Goal: Transaction & Acquisition: Purchase product/service

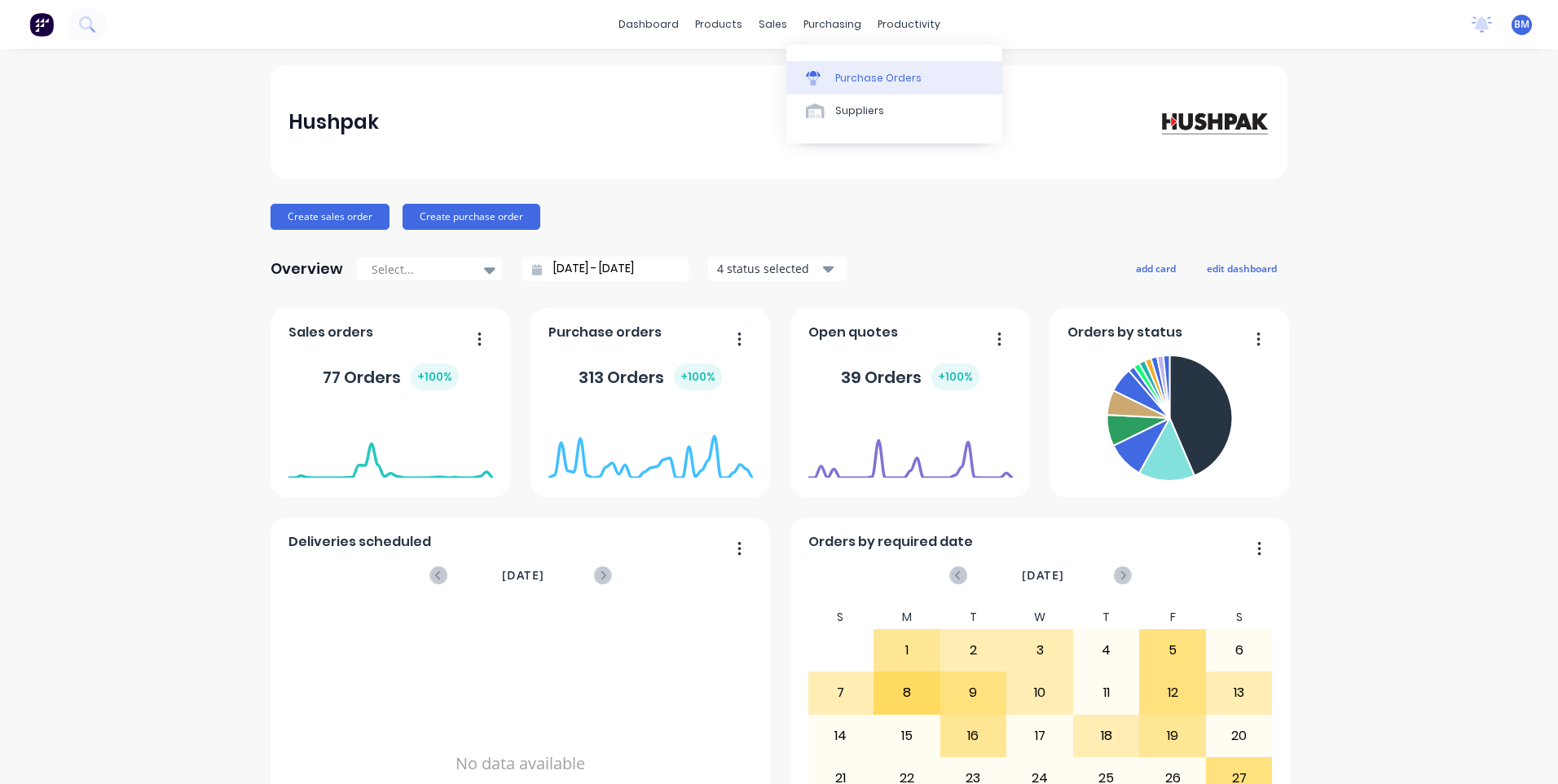
click at [854, 76] on div "Purchase Orders" at bounding box center [878, 78] width 86 height 15
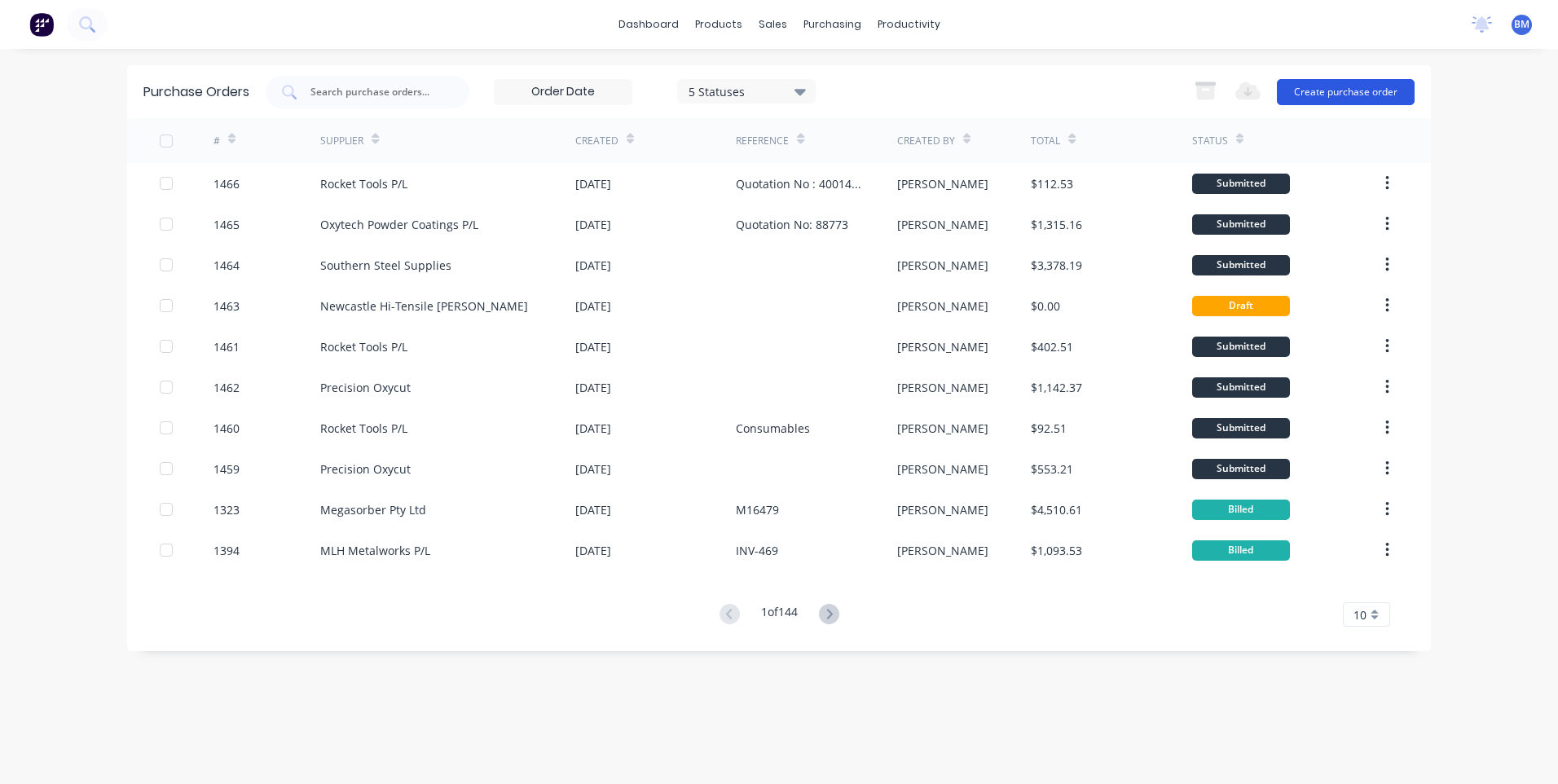
click at [1340, 89] on button "Create purchase order" at bounding box center [1346, 92] width 137 height 26
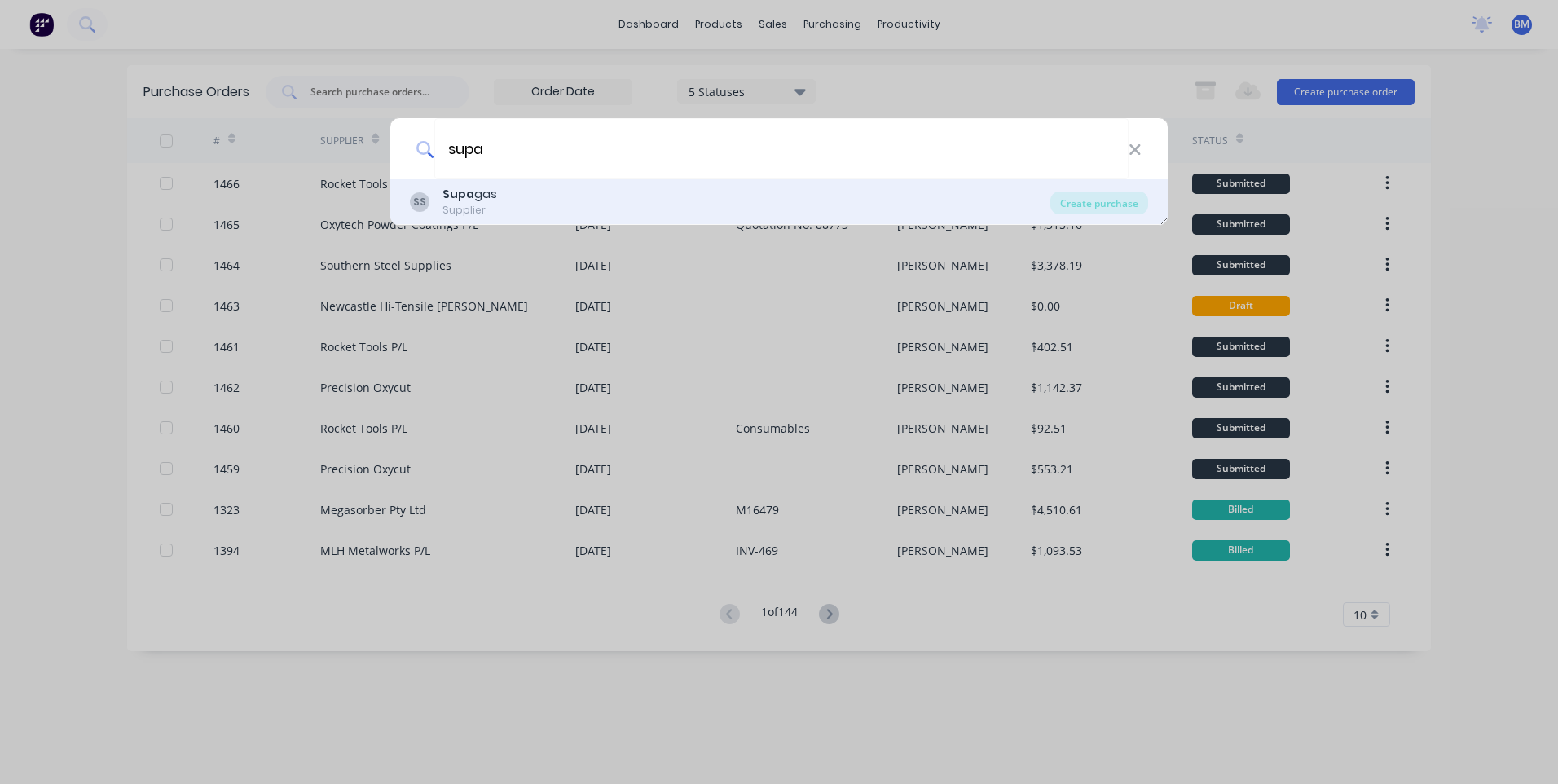
type input "supa"
click at [717, 193] on div "SS Supa gas Supplier" at bounding box center [730, 201] width 640 height 32
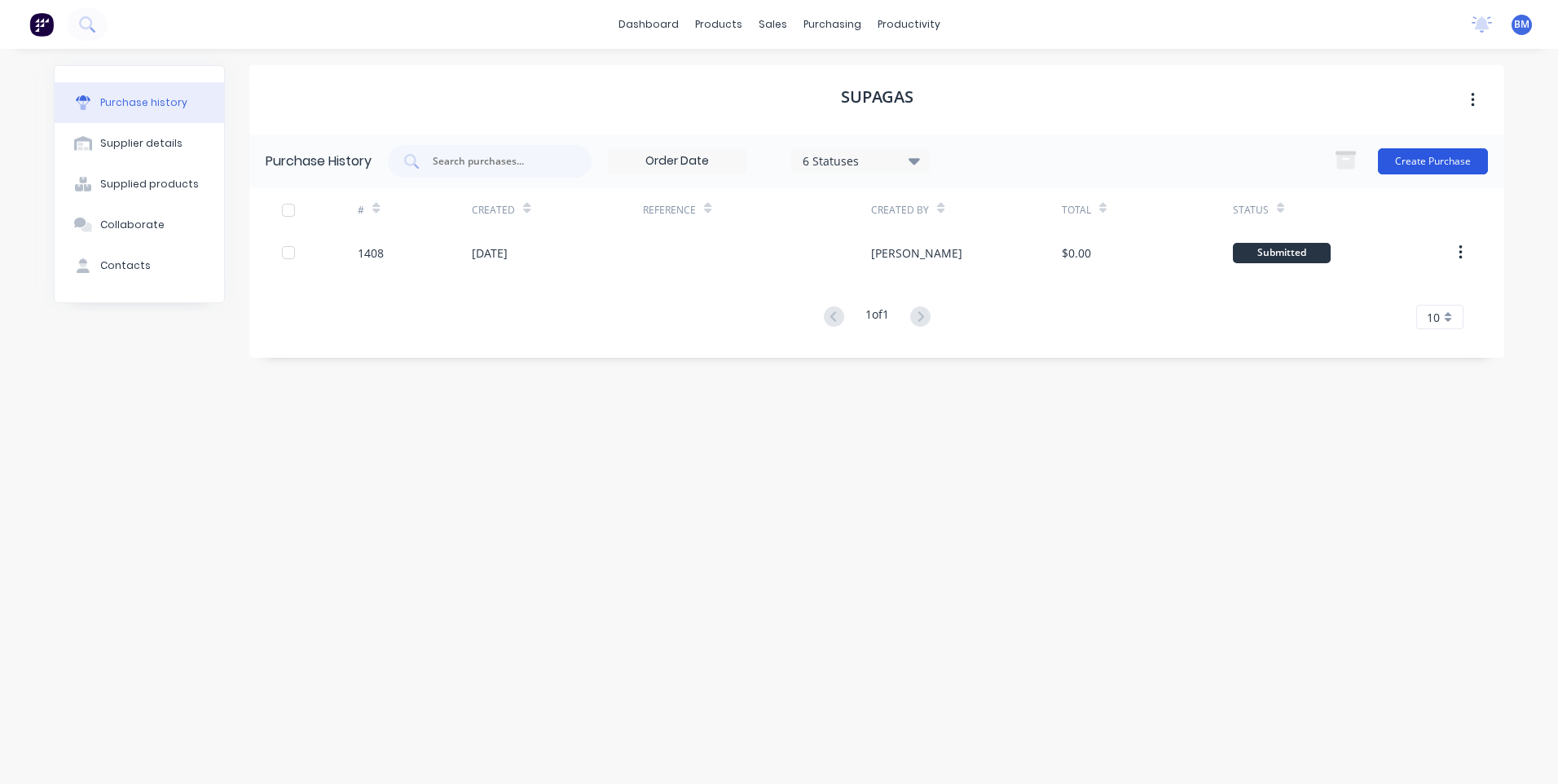
click at [1462, 161] on button "Create Purchase" at bounding box center [1433, 161] width 110 height 26
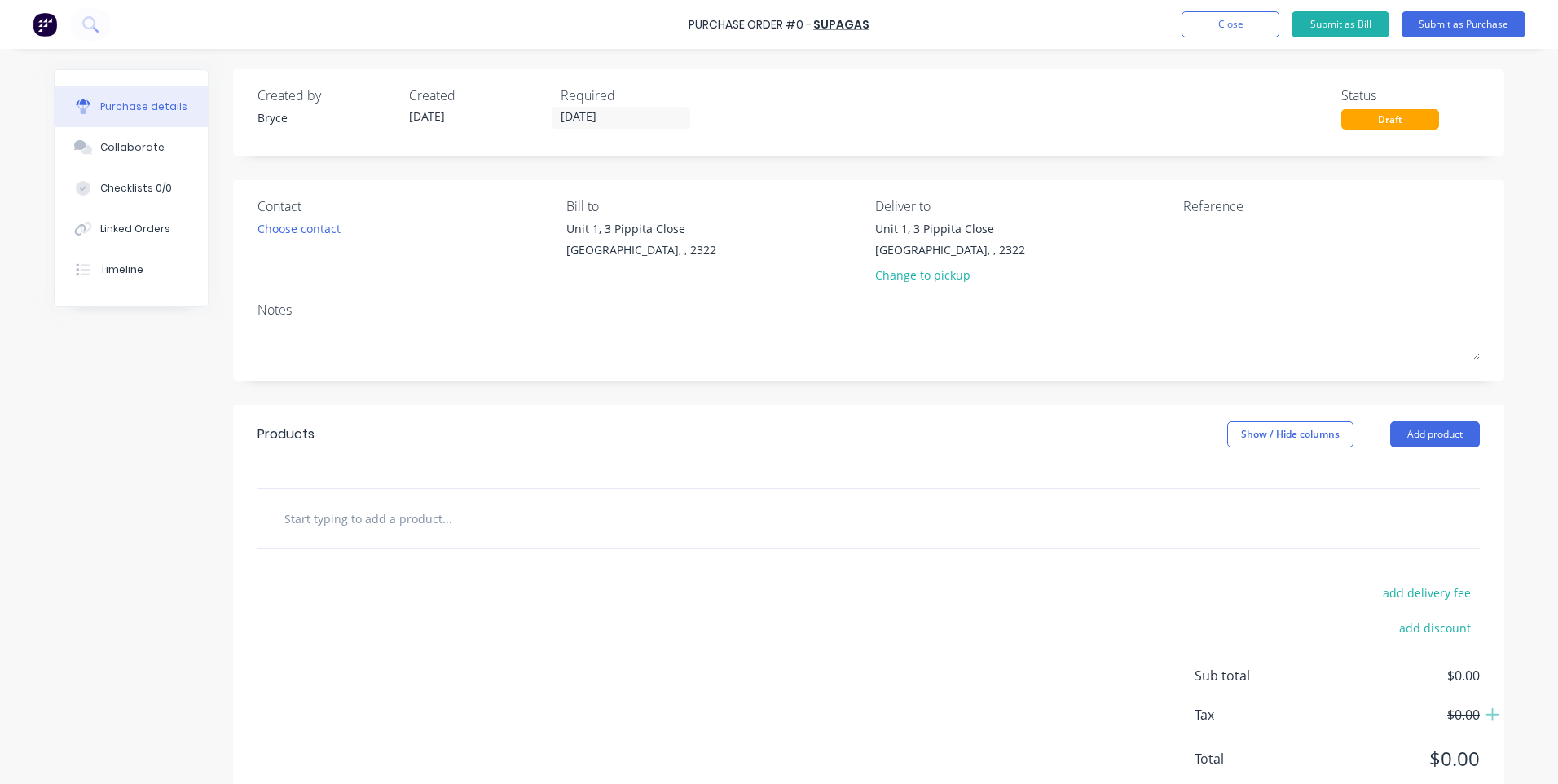
click at [509, 504] on input "text" at bounding box center [446, 518] width 326 height 32
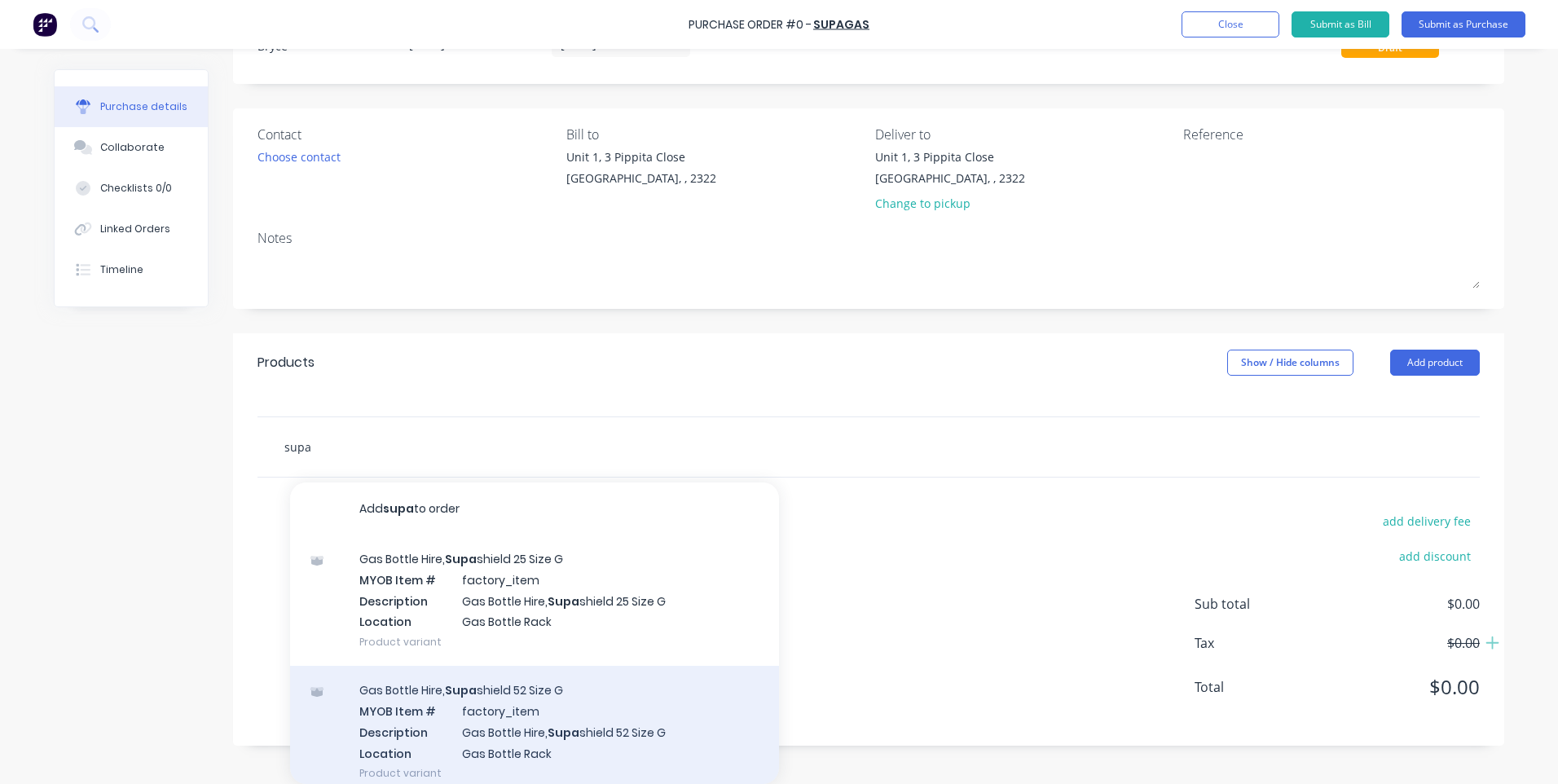
type input "supa"
click at [540, 687] on div "Gas Bottle Hire, Supa shield 52 Size G MYOB Item # factory_item Description Gas…" at bounding box center [534, 730] width 489 height 131
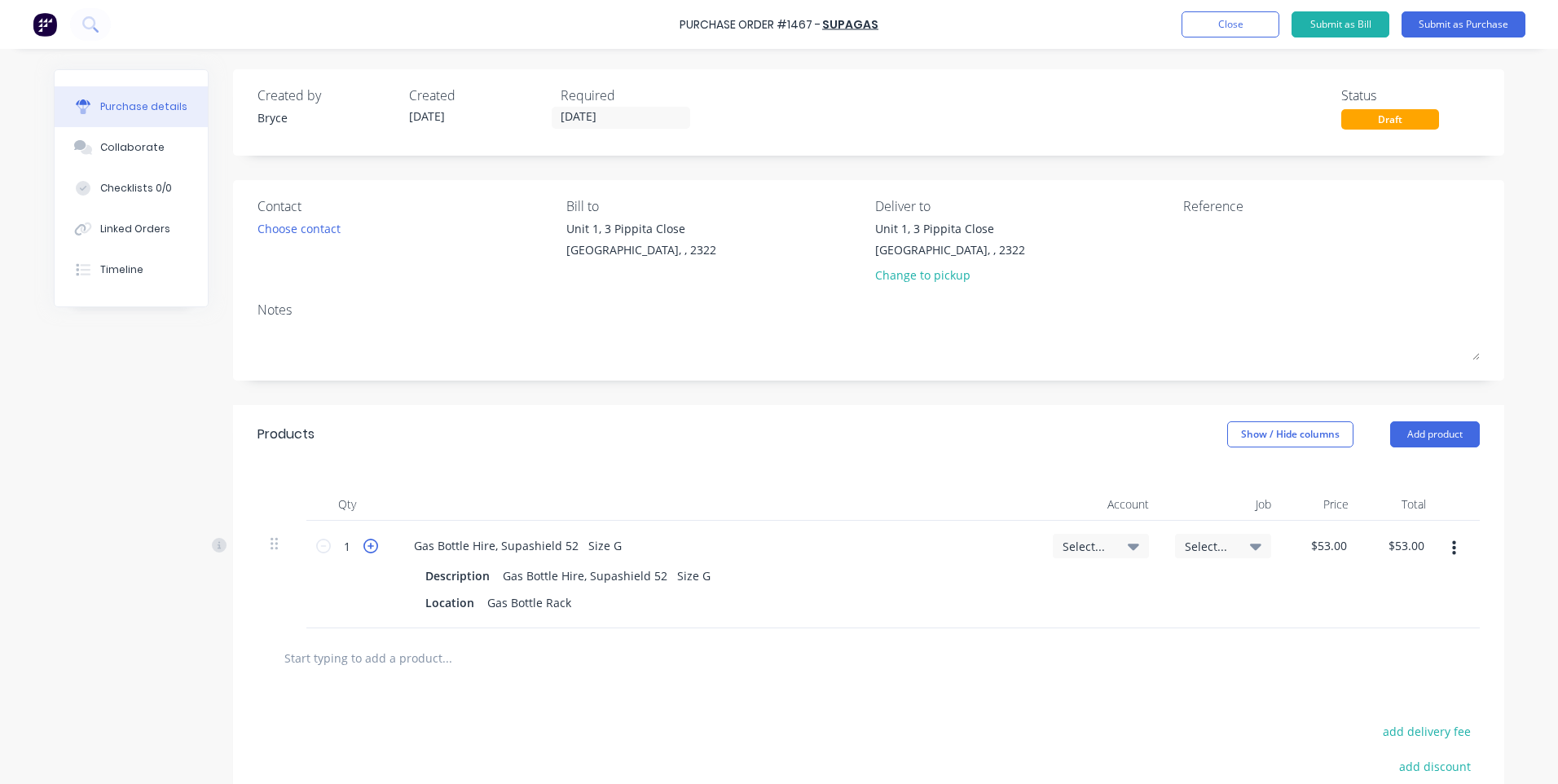
click at [367, 548] on icon at bounding box center [371, 546] width 15 height 15
type input "2"
type input "$106.00"
click at [367, 548] on icon at bounding box center [371, 546] width 15 height 15
type input "3"
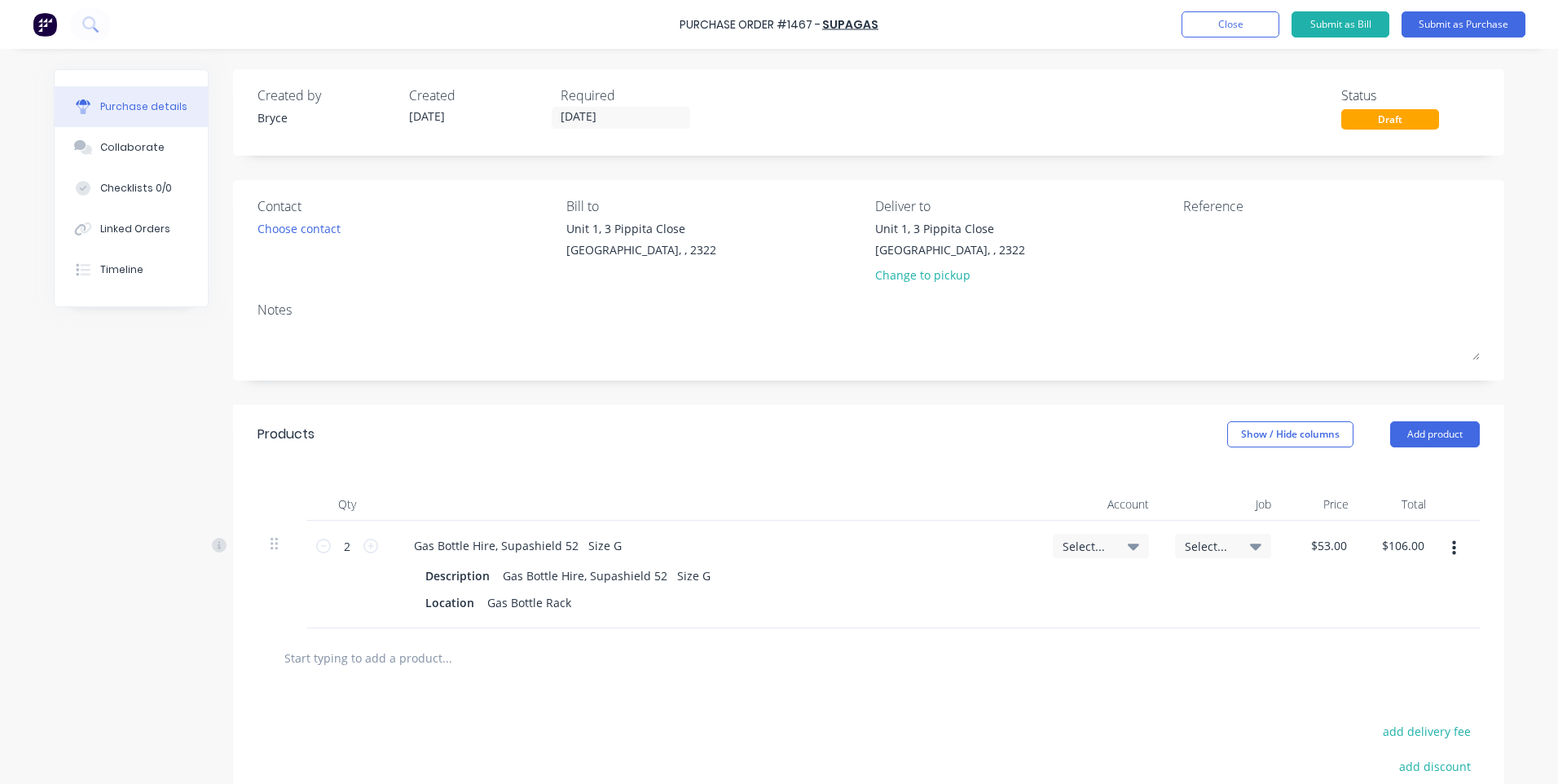
type input "$159.00"
drag, startPoint x: 367, startPoint y: 555, endPoint x: 398, endPoint y: 444, distance: 115.2
click at [398, 444] on div "Products Show / Hide columns Add product" at bounding box center [869, 433] width 1271 height 58
click at [1431, 432] on button "Add product" at bounding box center [1435, 434] width 90 height 26
click at [1166, 450] on div "Products Show / Hide columns Add product Product catalogue Basic product Lineal…" at bounding box center [869, 433] width 1271 height 58
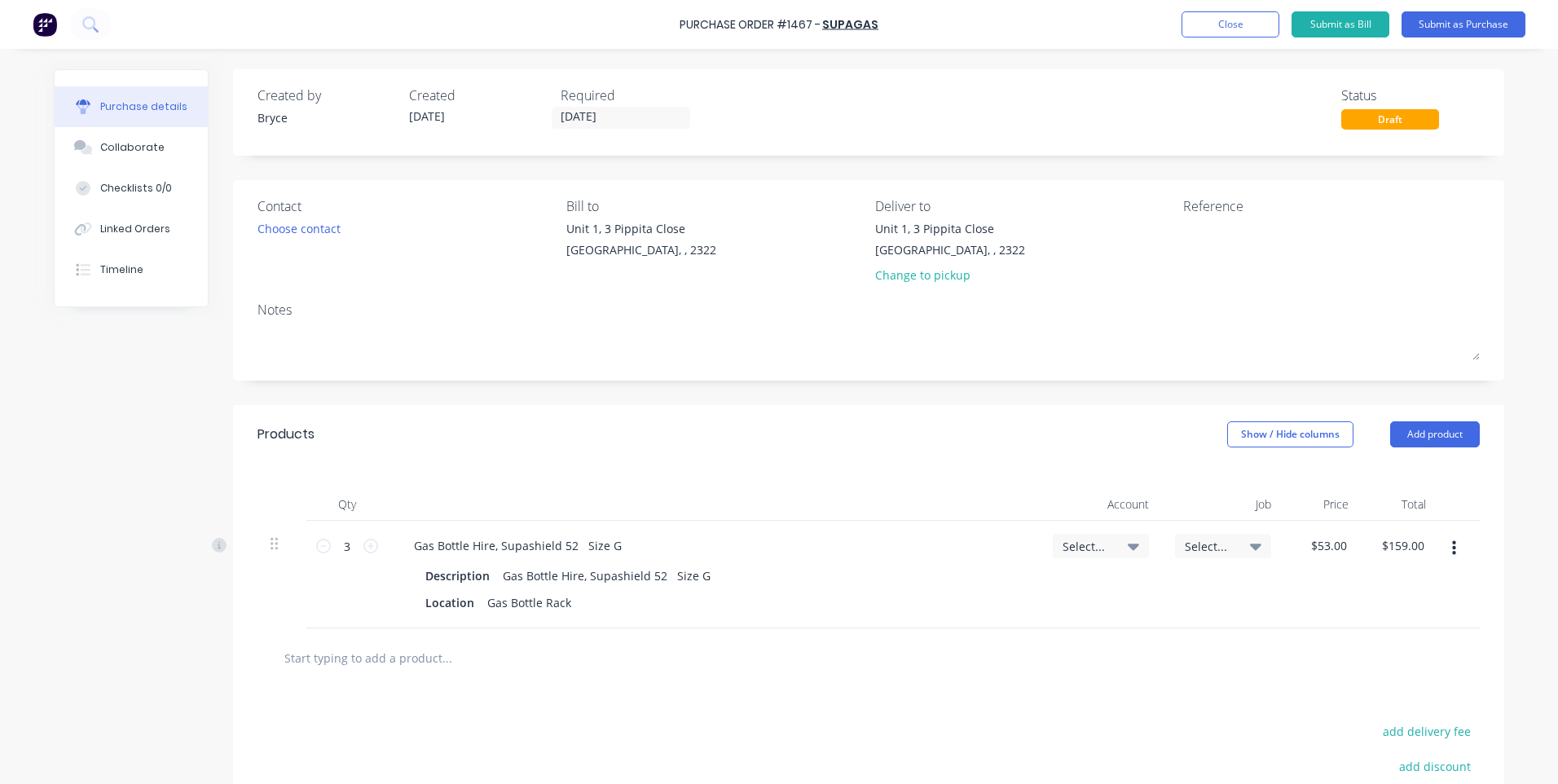
click at [1122, 425] on div "Products Show / Hide columns Add product" at bounding box center [869, 433] width 1271 height 58
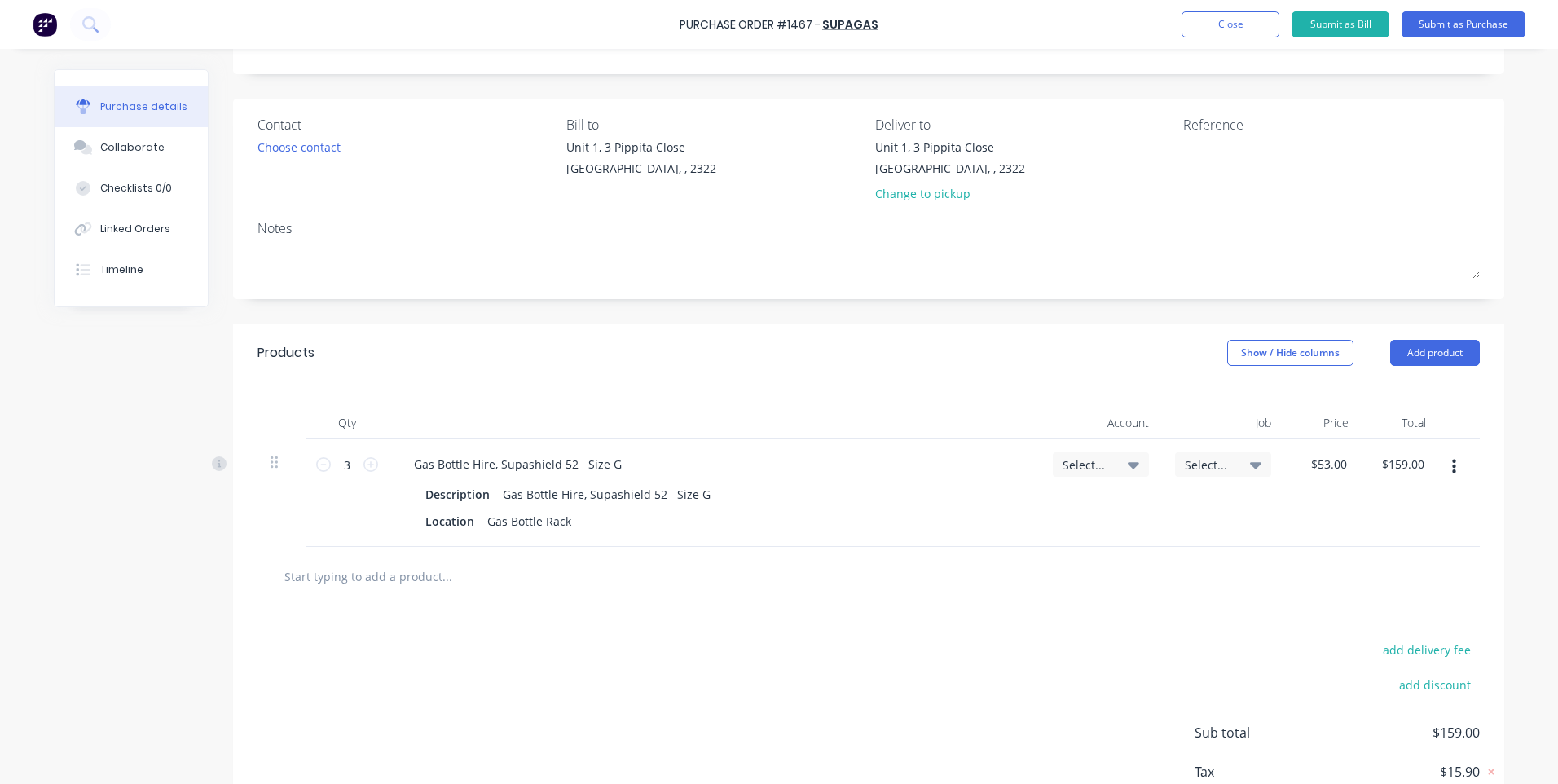
click at [413, 575] on input "text" at bounding box center [446, 575] width 326 height 32
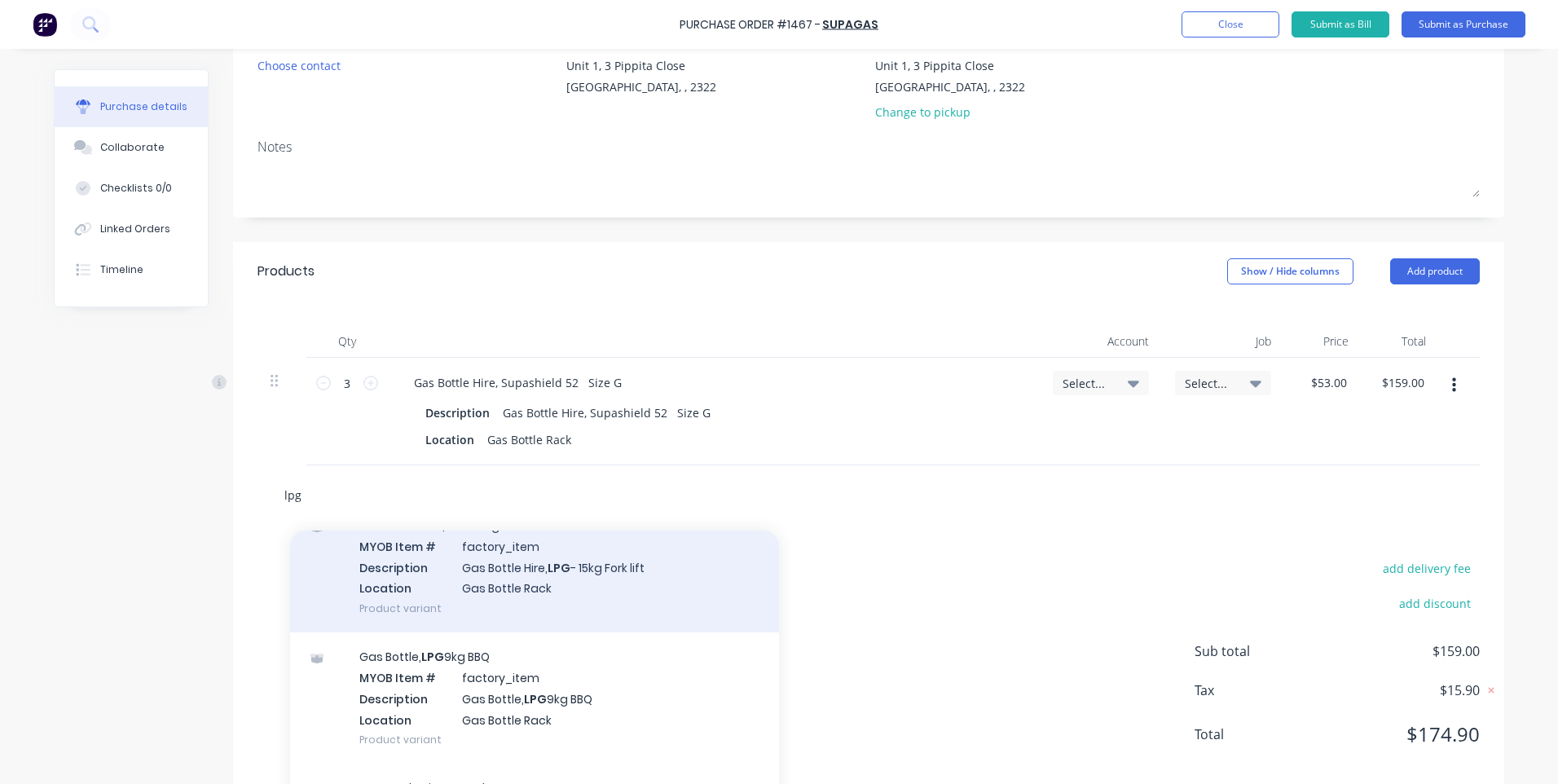
type input "lpg"
click at [482, 570] on div "Gas Bottle Hire, LPG - 15kg Fork lift MYOB Item # factory_item Description Gas …" at bounding box center [534, 566] width 489 height 131
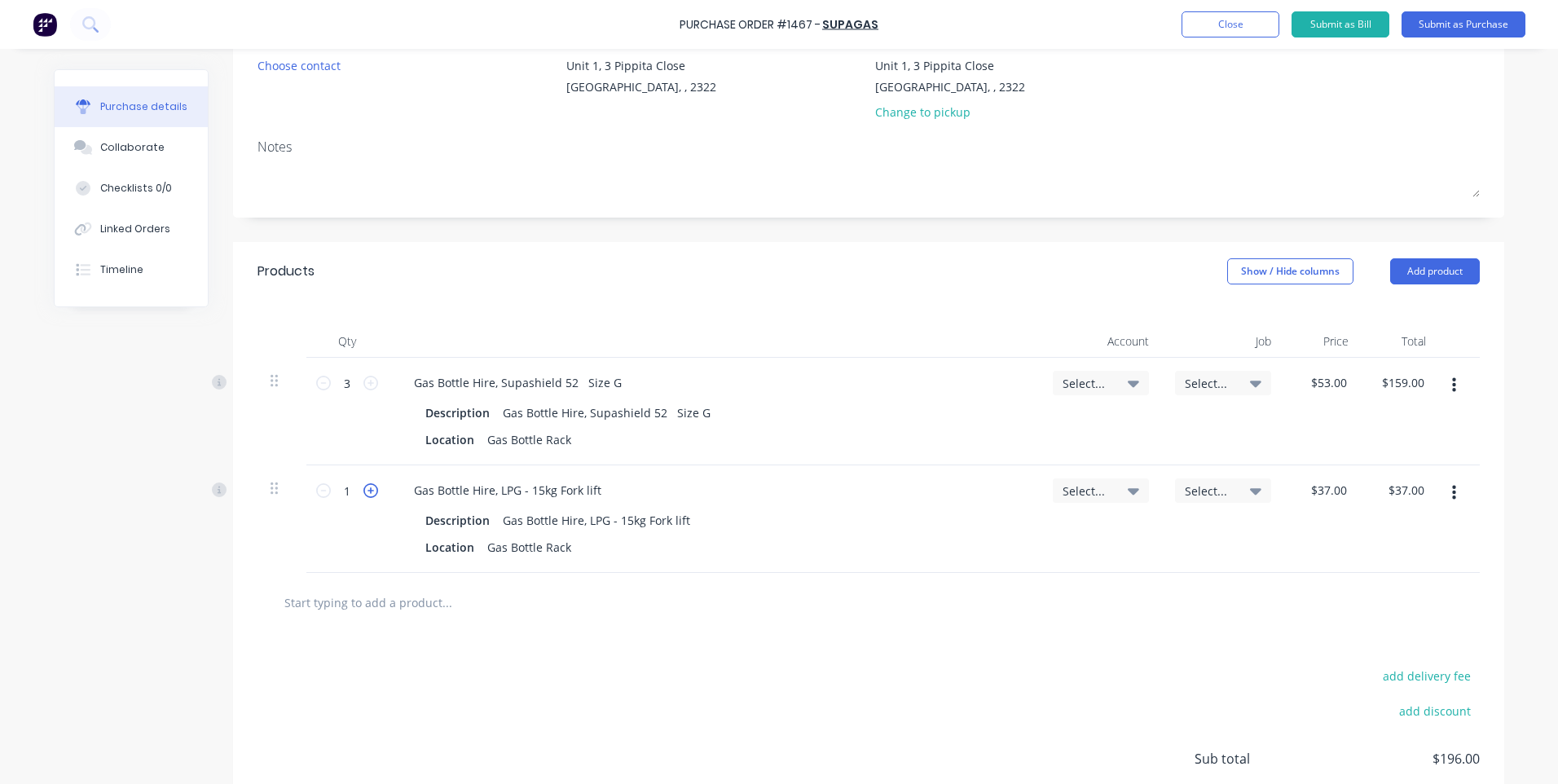
click at [365, 491] on icon at bounding box center [371, 491] width 15 height 15
type input "2"
type input "$74.00"
click at [1086, 382] on span "Select..." at bounding box center [1087, 383] width 49 height 17
click at [1035, 429] on input at bounding box center [1048, 431] width 167 height 32
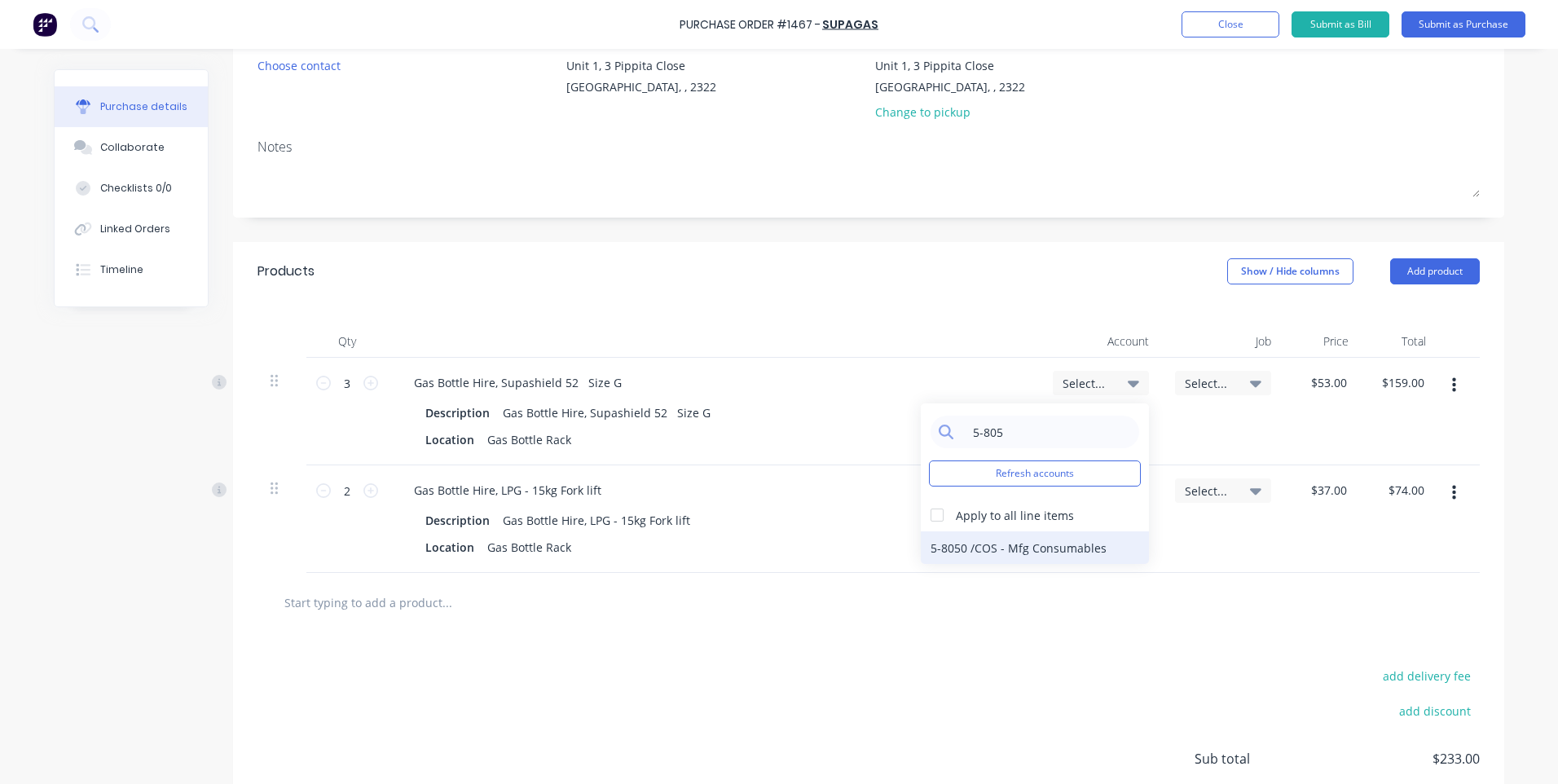
type input "5-805"
click at [1015, 545] on div "5-8050 / COS - Mfg Consumables" at bounding box center [1035, 547] width 228 height 32
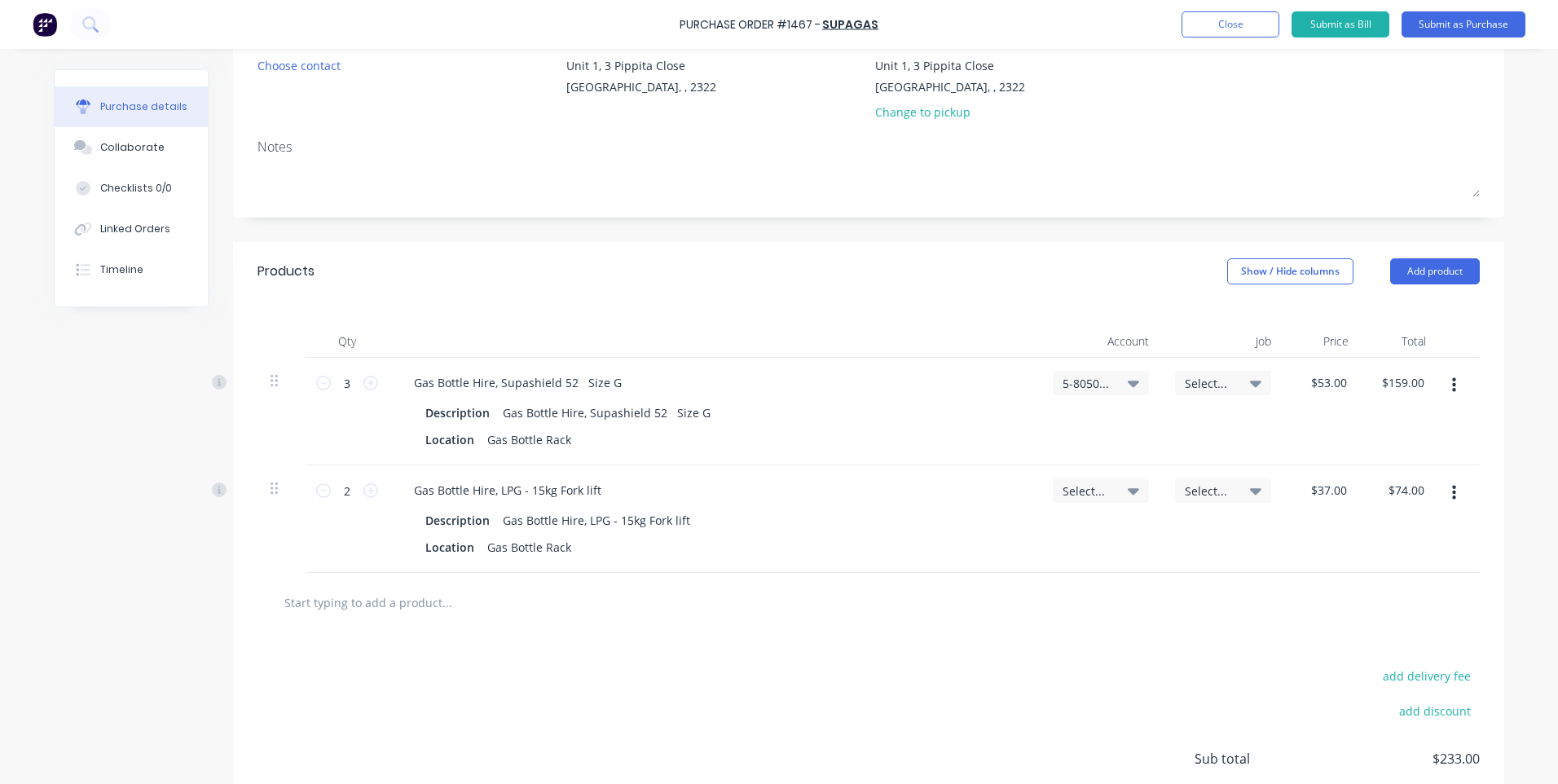
click at [1202, 383] on span "Select..." at bounding box center [1209, 383] width 49 height 17
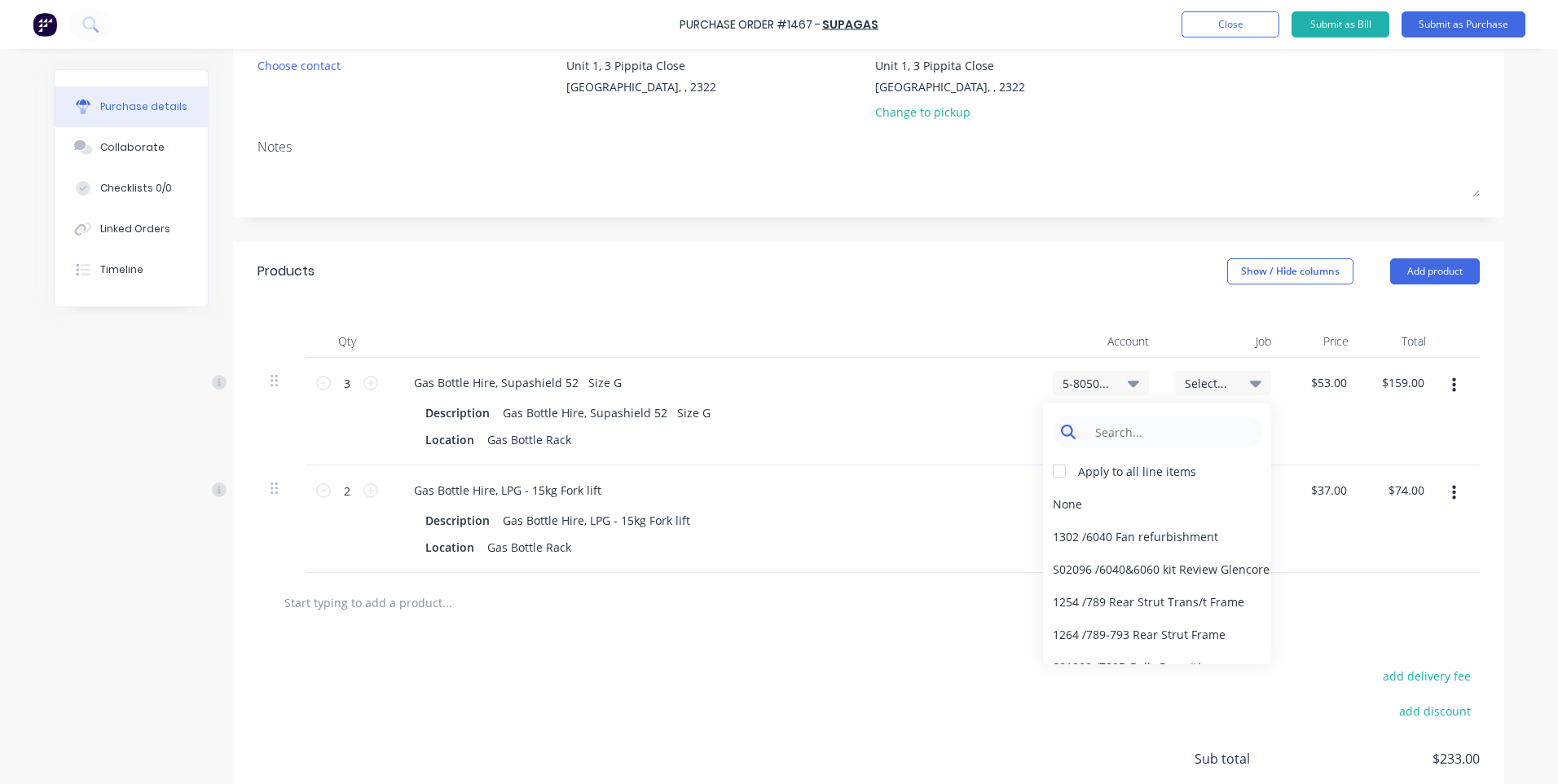
click at [1155, 433] on input at bounding box center [1170, 431] width 167 height 32
click at [946, 422] on div "Description Gas Bottle Hire, Supashield 52 Size G" at bounding box center [710, 412] width 584 height 23
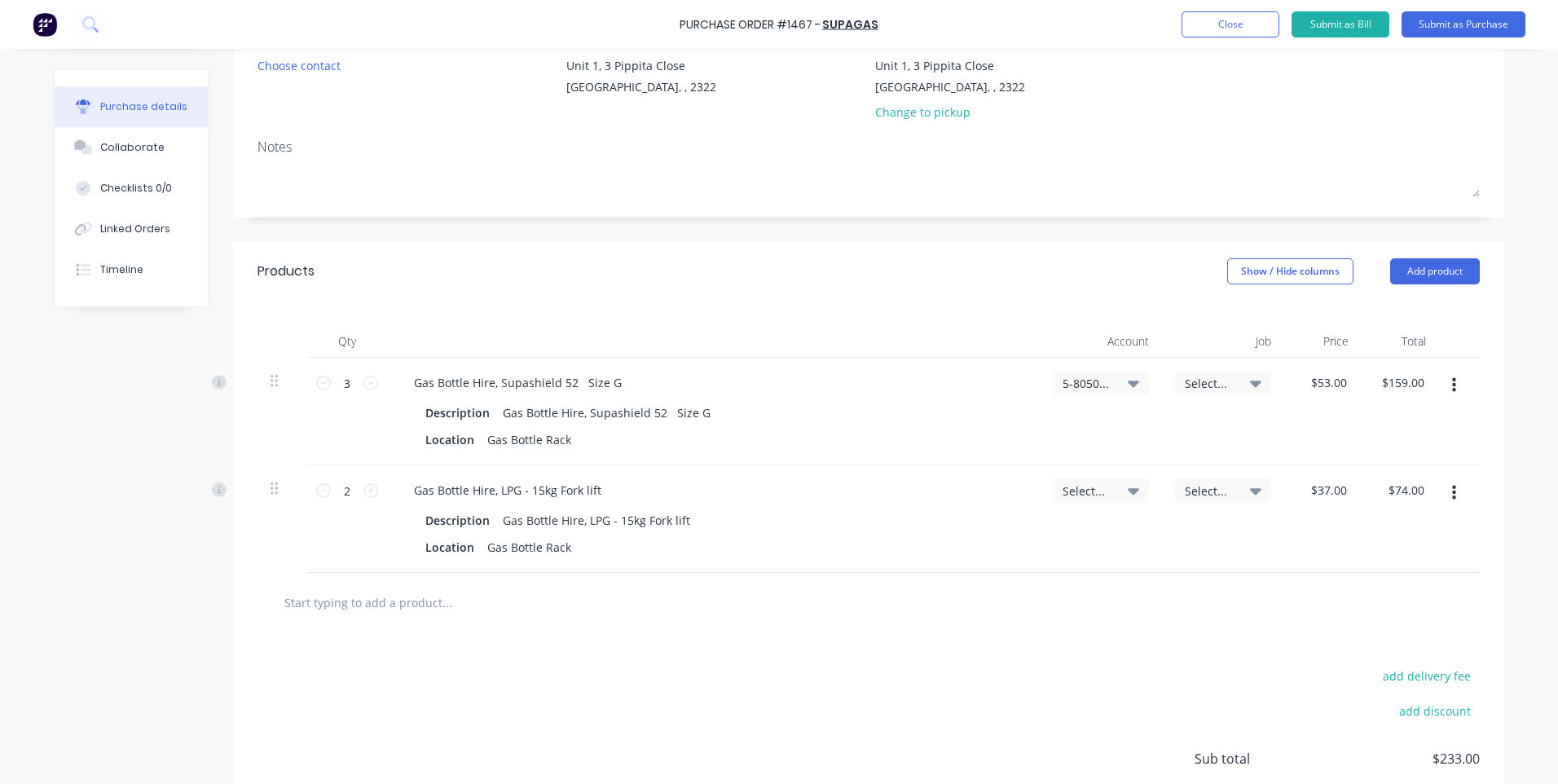
click at [1082, 491] on span "Select..." at bounding box center [1087, 491] width 49 height 17
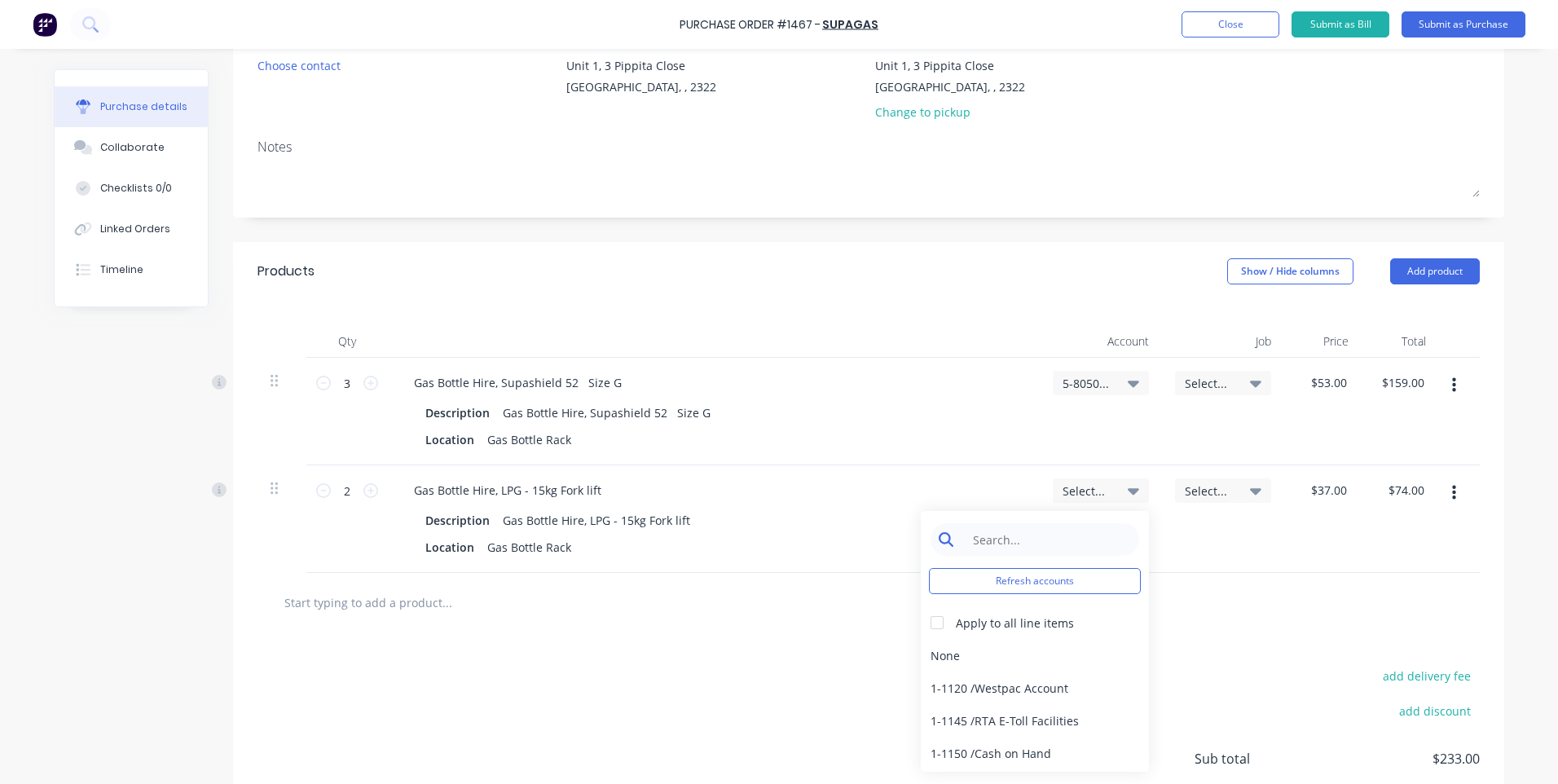
click at [1024, 530] on input at bounding box center [1048, 539] width 167 height 32
type input "5-80"
click at [1005, 685] on div "5-8050 / COS - Mfg Consumables" at bounding box center [1035, 688] width 228 height 32
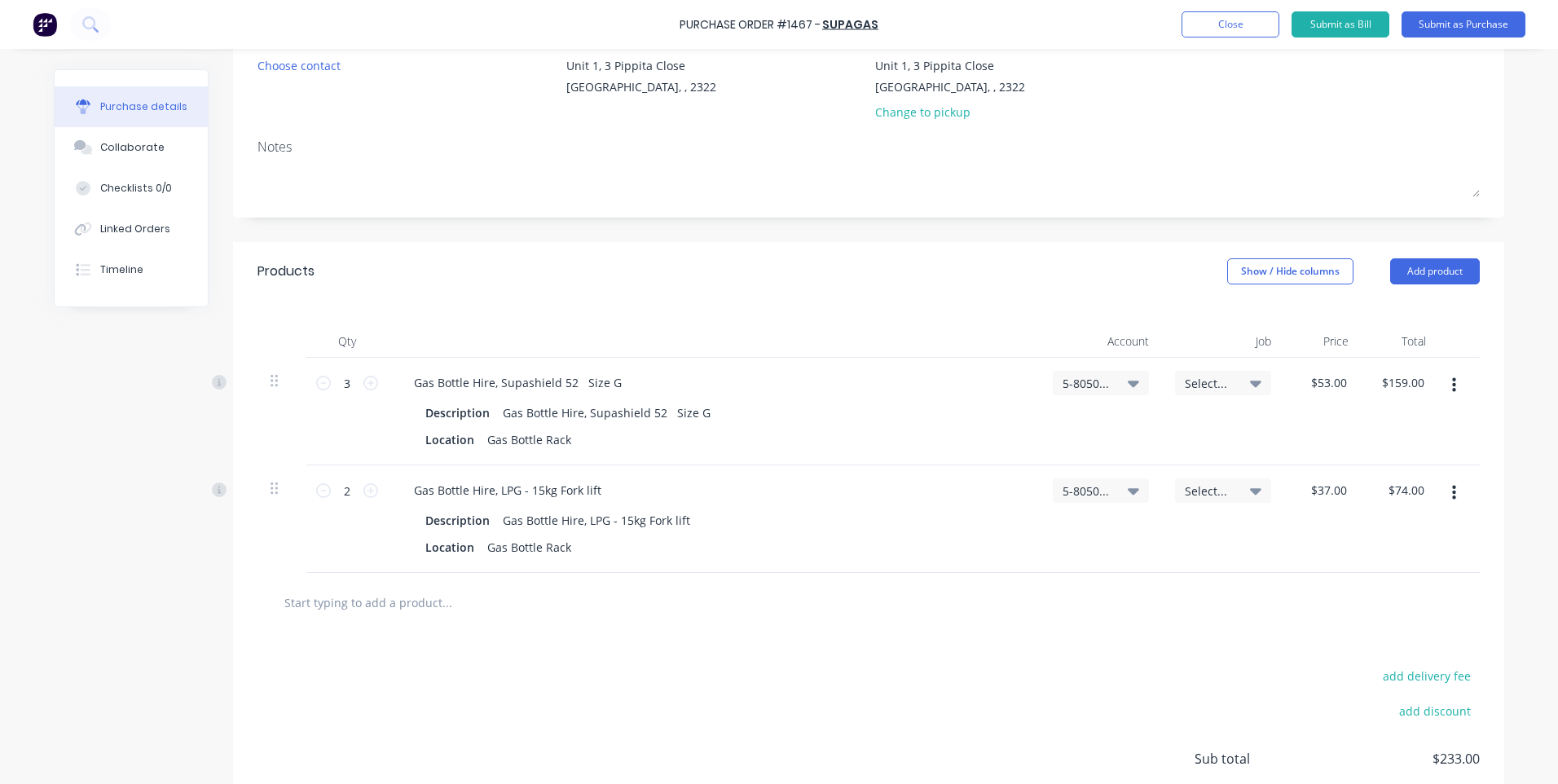
click at [1127, 391] on div "5-8050 / COS - Mfg Consumables" at bounding box center [1101, 383] width 97 height 24
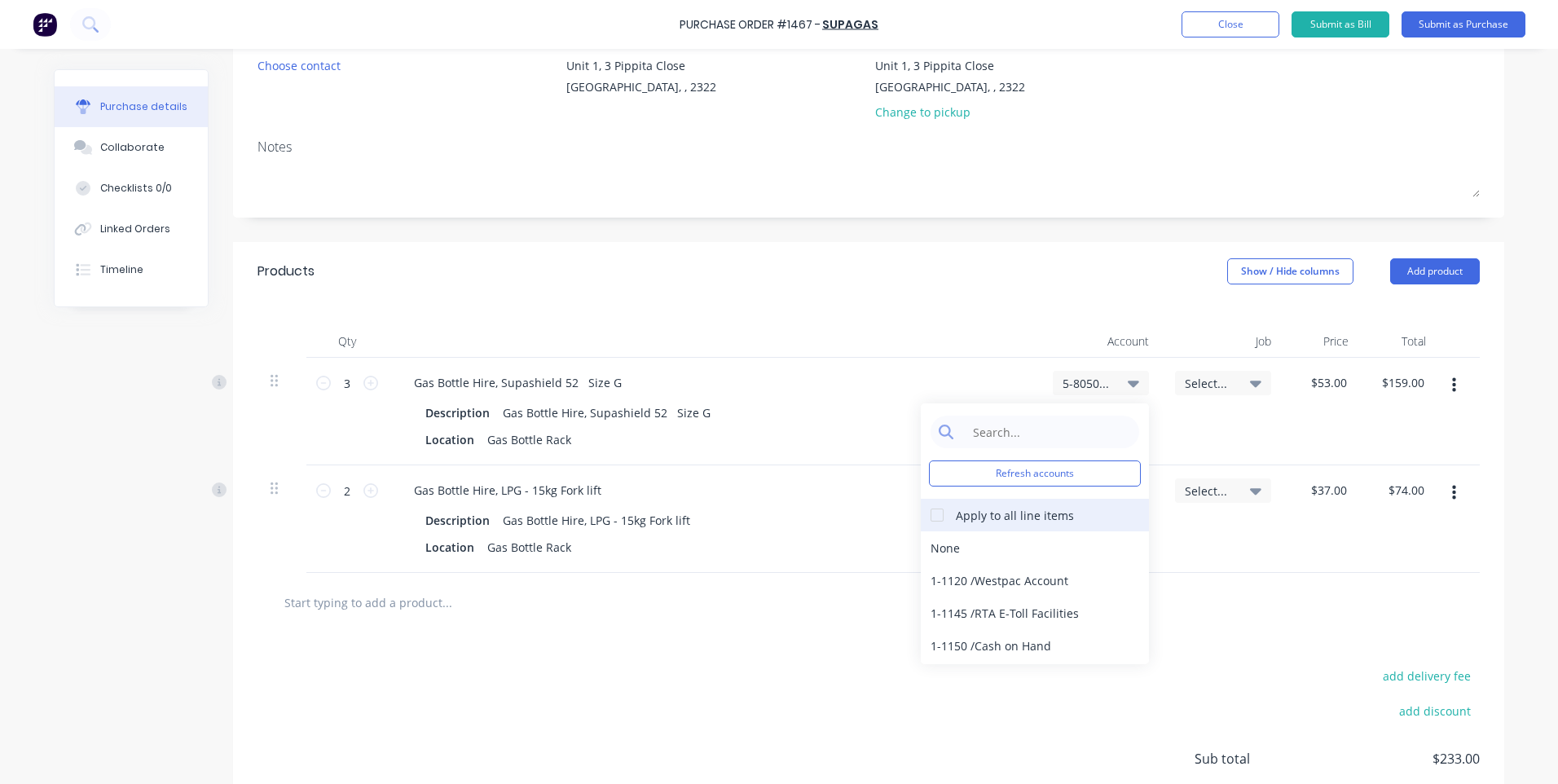
click at [1024, 514] on div "Apply to all line items" at bounding box center [1014, 515] width 118 height 17
click at [929, 514] on div at bounding box center [936, 514] width 32 height 32
drag, startPoint x: 828, startPoint y: 538, endPoint x: 832, endPoint y: 549, distance: 11.7
click at [828, 539] on div "Location Gas Bottle Rack" at bounding box center [710, 546] width 584 height 23
click at [861, 594] on div at bounding box center [869, 601] width 1196 height 32
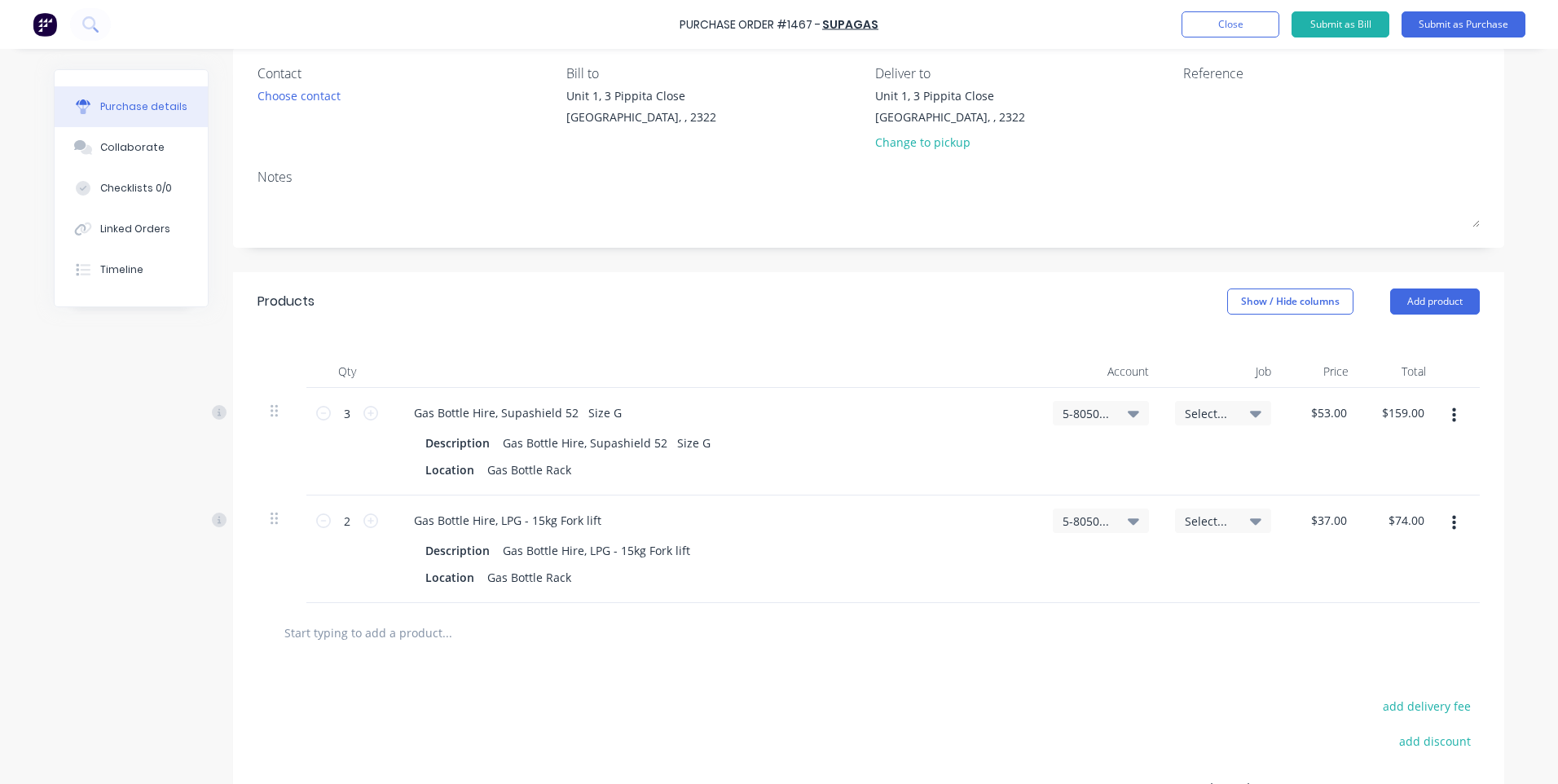
scroll to position [51, 0]
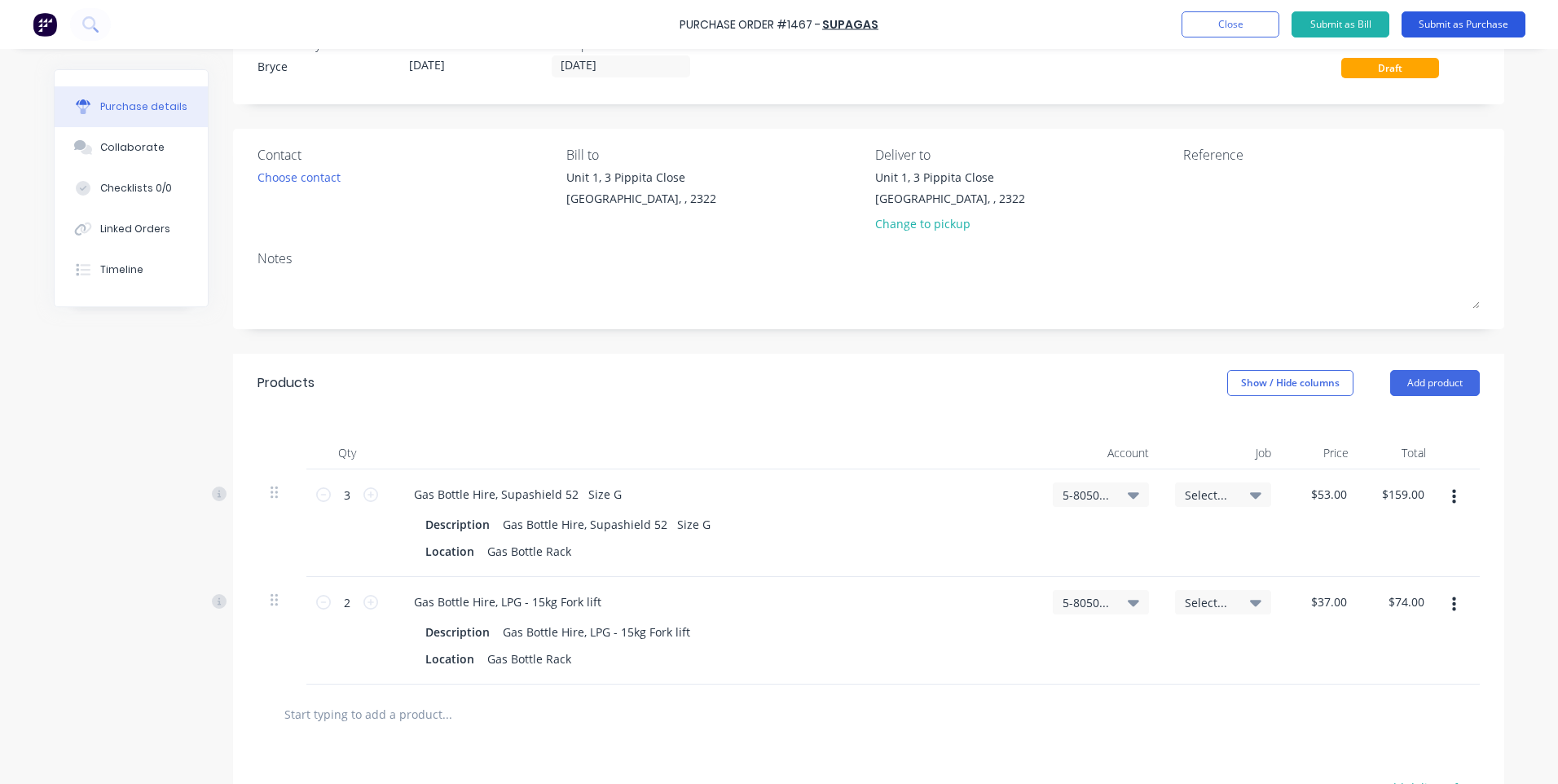
click at [1466, 30] on button "Submit as Purchase" at bounding box center [1462, 24] width 123 height 26
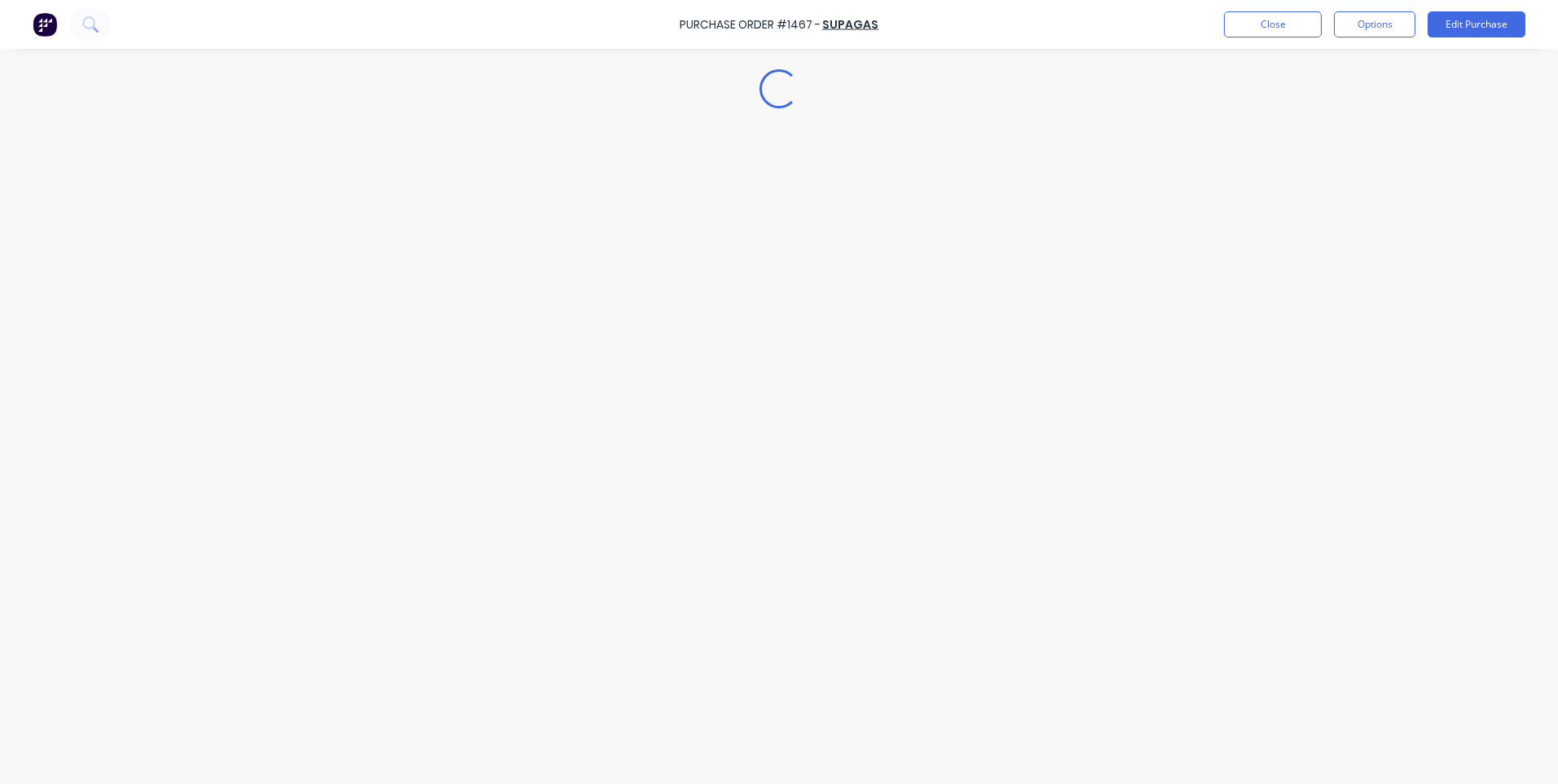
scroll to position [0, 0]
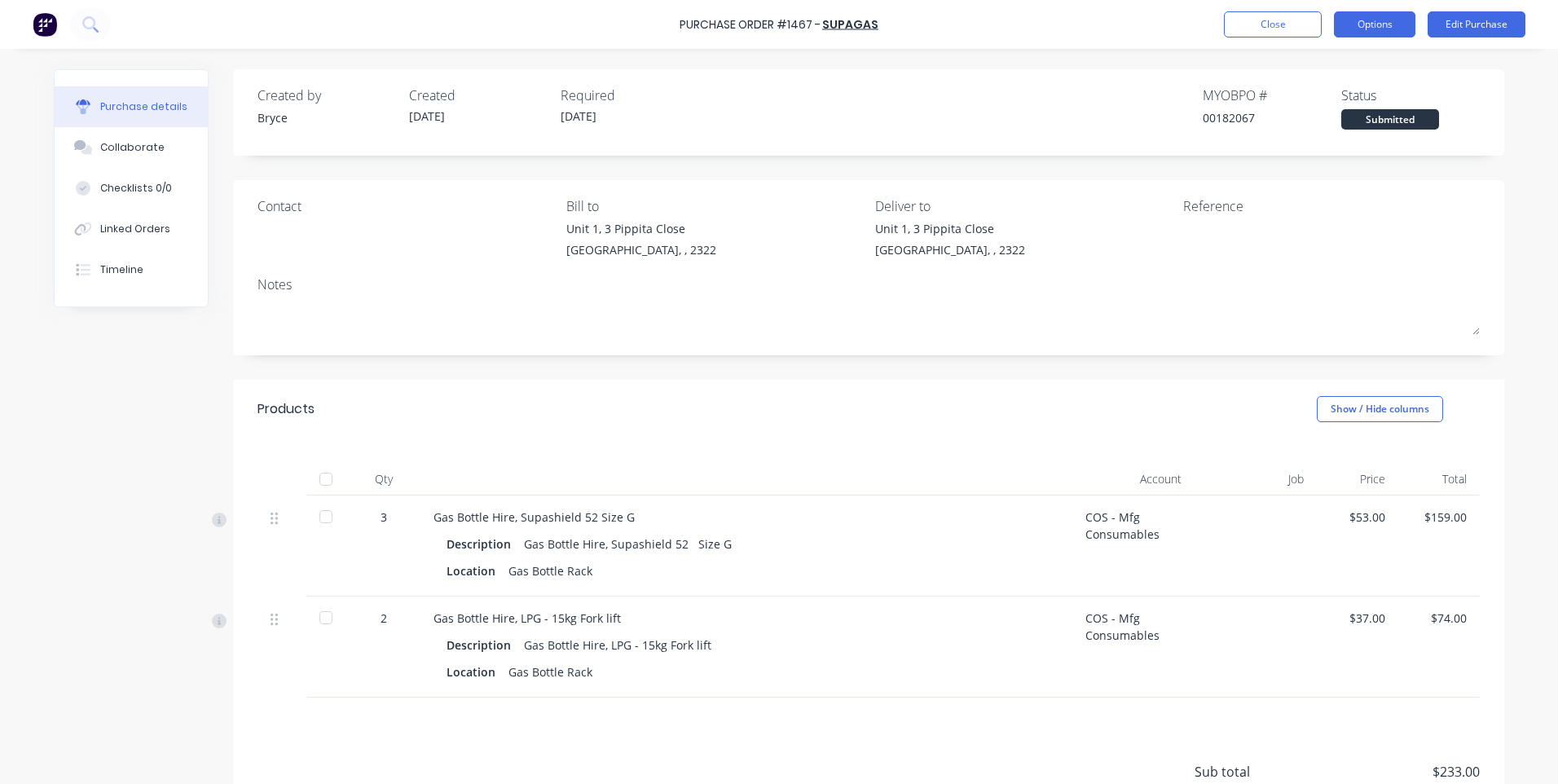
click at [1372, 34] on button "Options" at bounding box center [1374, 24] width 82 height 26
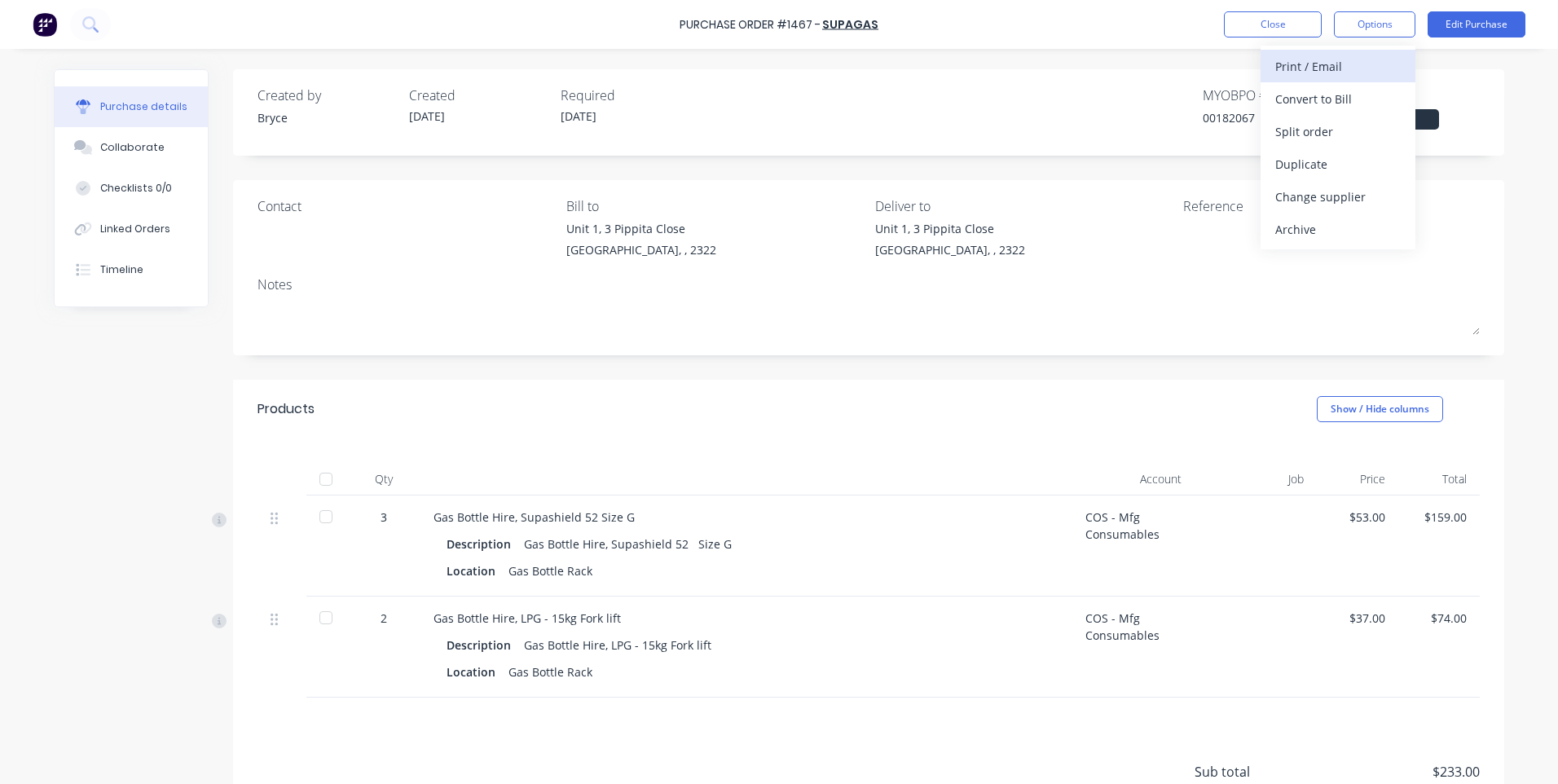
click at [1353, 71] on div "Print / Email" at bounding box center [1337, 66] width 125 height 23
click at [1319, 104] on div "With pricing" at bounding box center [1337, 98] width 125 height 23
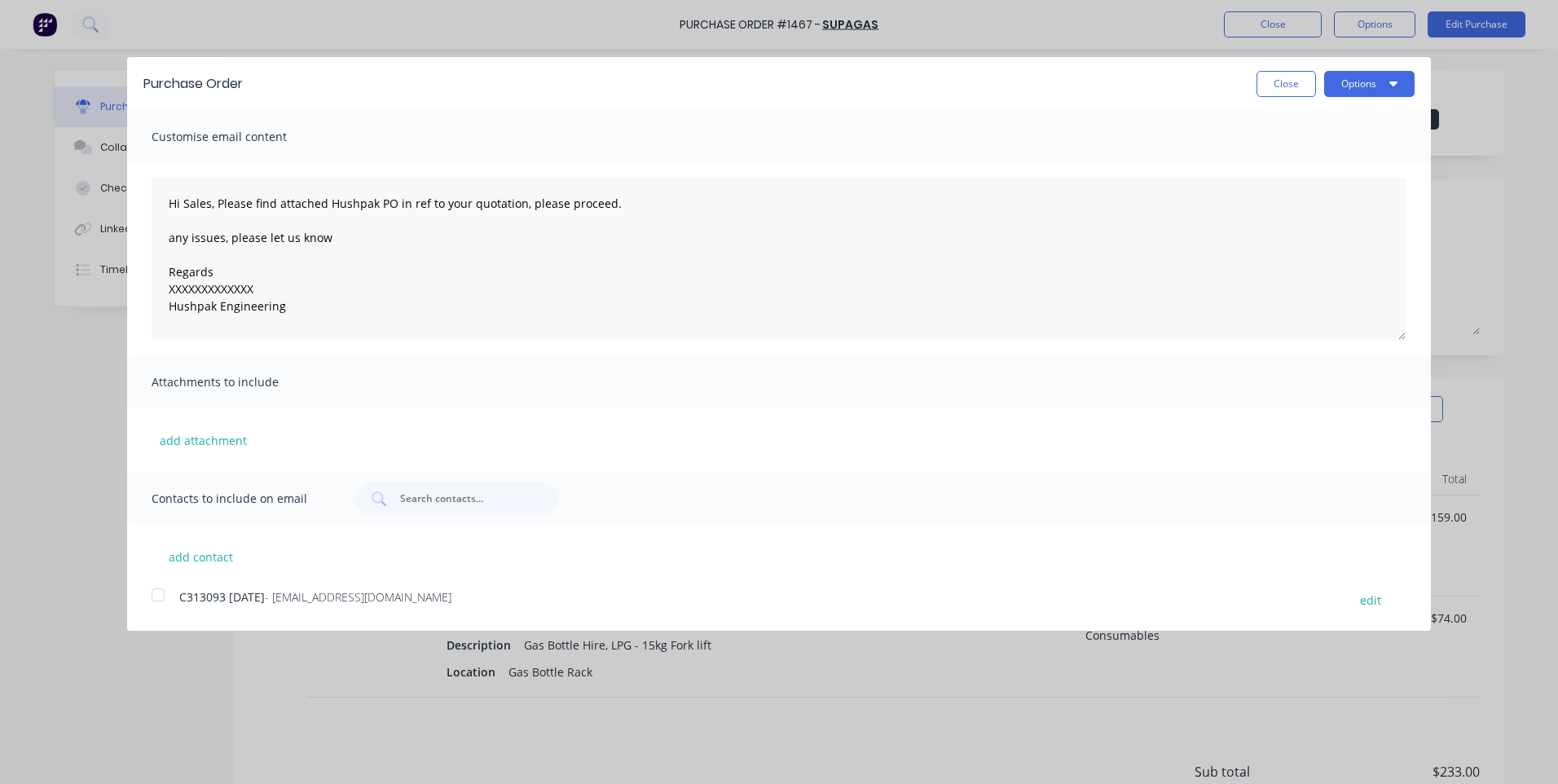
click at [158, 598] on div at bounding box center [158, 594] width 32 height 32
click at [1352, 87] on button "Options" at bounding box center [1369, 84] width 90 height 26
click at [1321, 161] on div "Email" at bounding box center [1336, 157] width 125 height 23
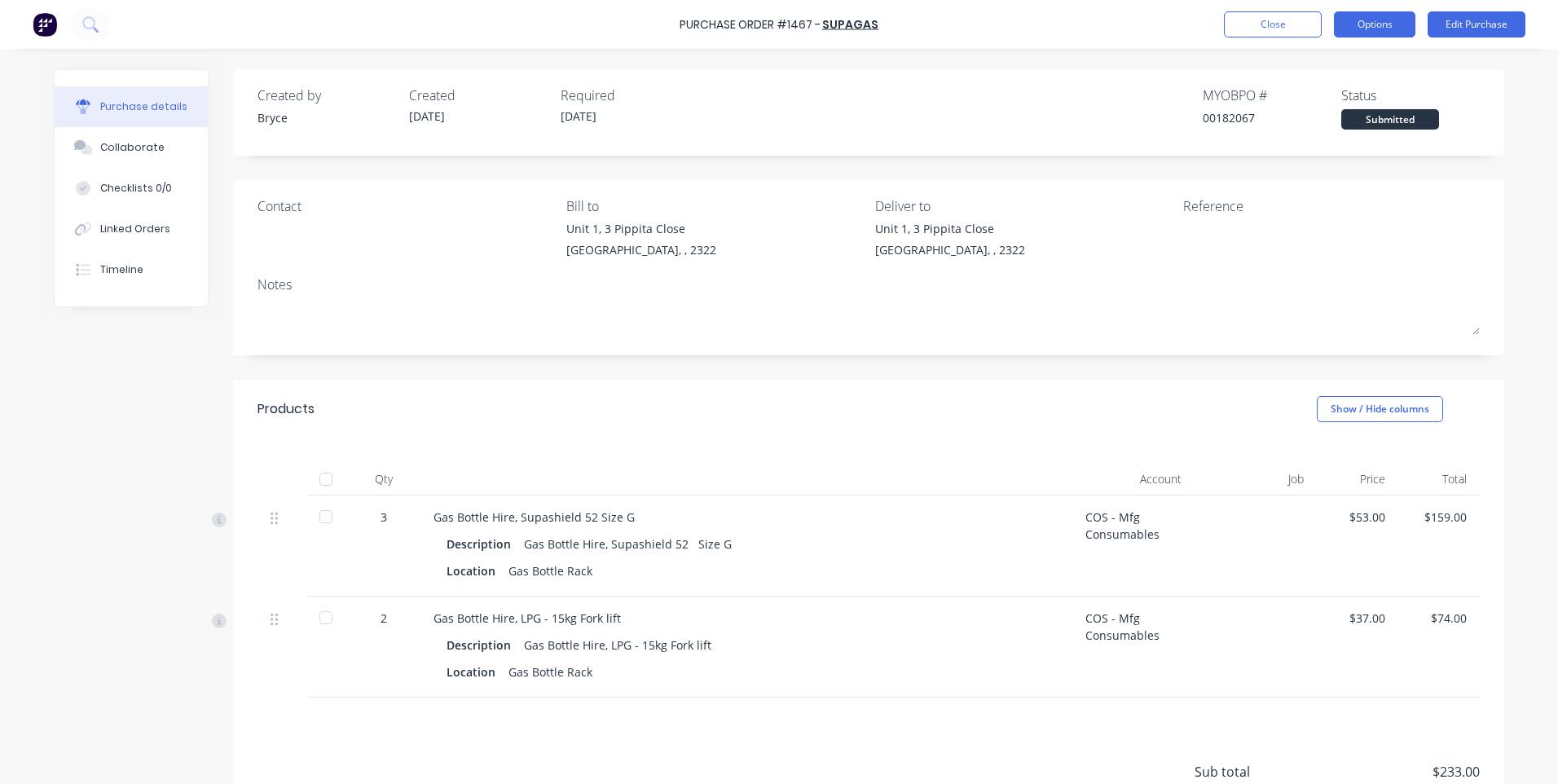
click at [1404, 17] on button "Options" at bounding box center [1374, 24] width 82 height 26
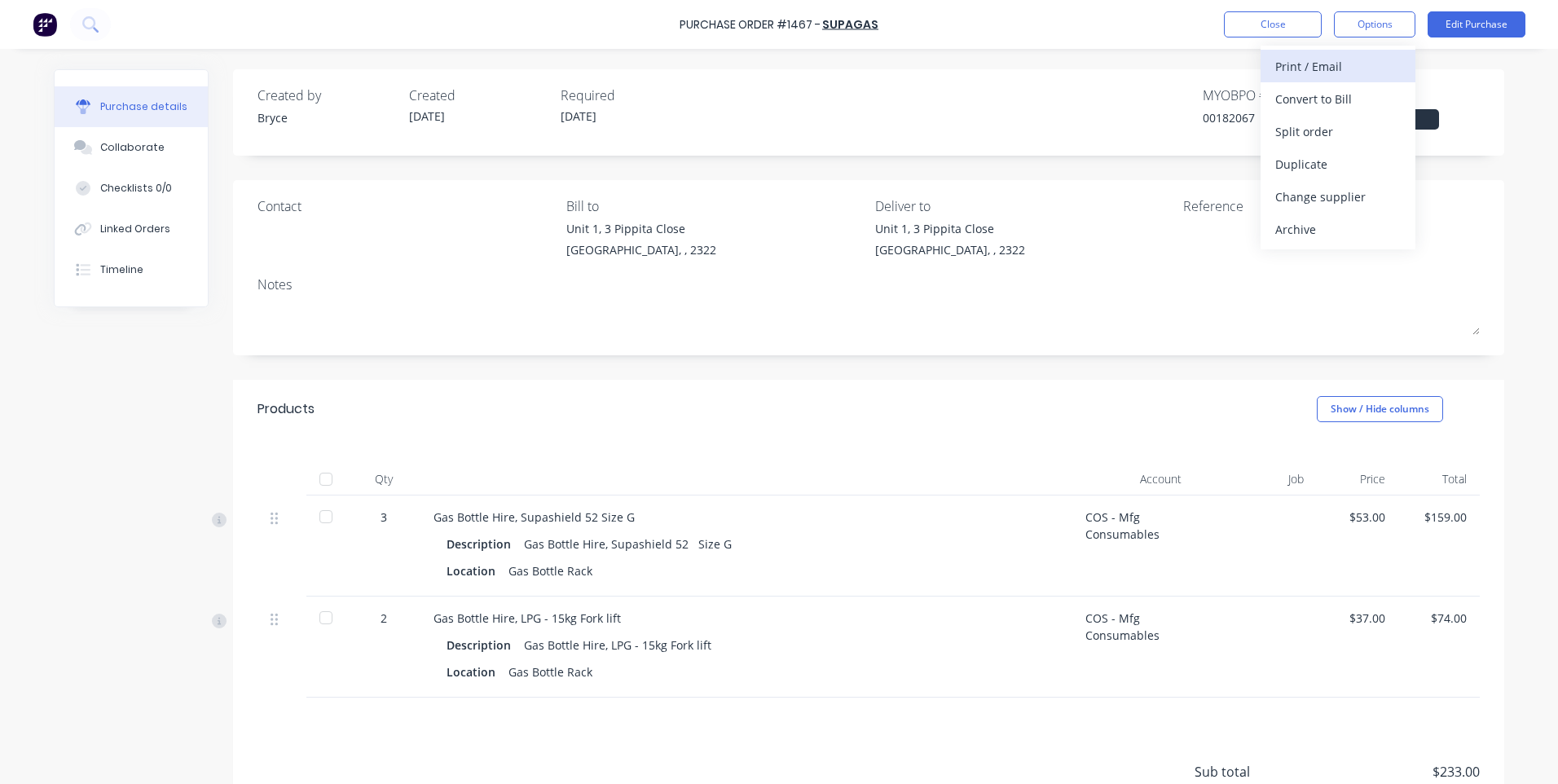
click at [1358, 65] on div "Print / Email" at bounding box center [1337, 66] width 125 height 23
click at [1340, 104] on div "With pricing" at bounding box center [1337, 98] width 125 height 23
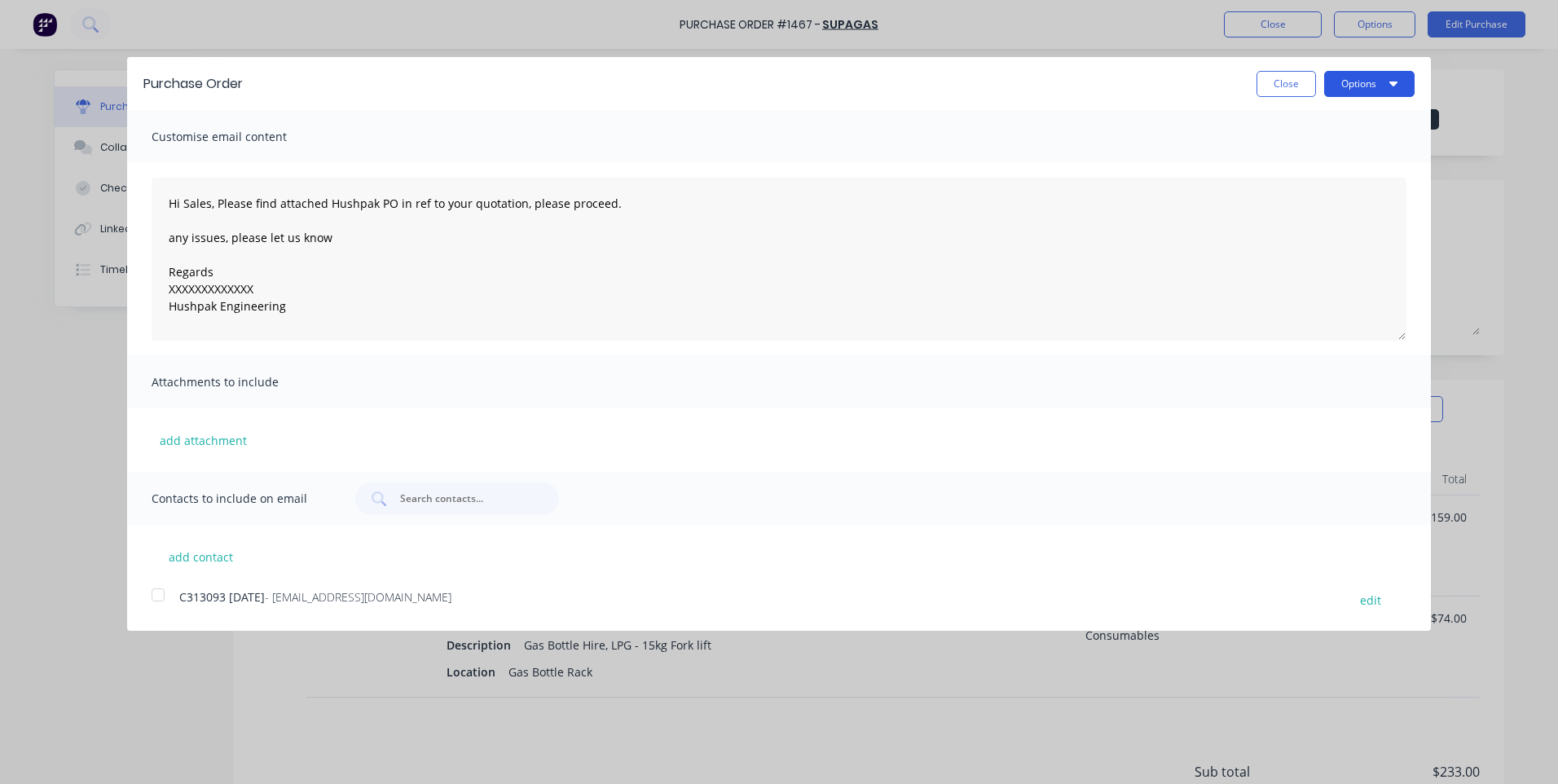
click at [1354, 80] on button "Options" at bounding box center [1369, 84] width 90 height 26
click at [1325, 124] on div "Print" at bounding box center [1336, 124] width 125 height 23
click at [1307, 83] on button "Close" at bounding box center [1286, 84] width 59 height 26
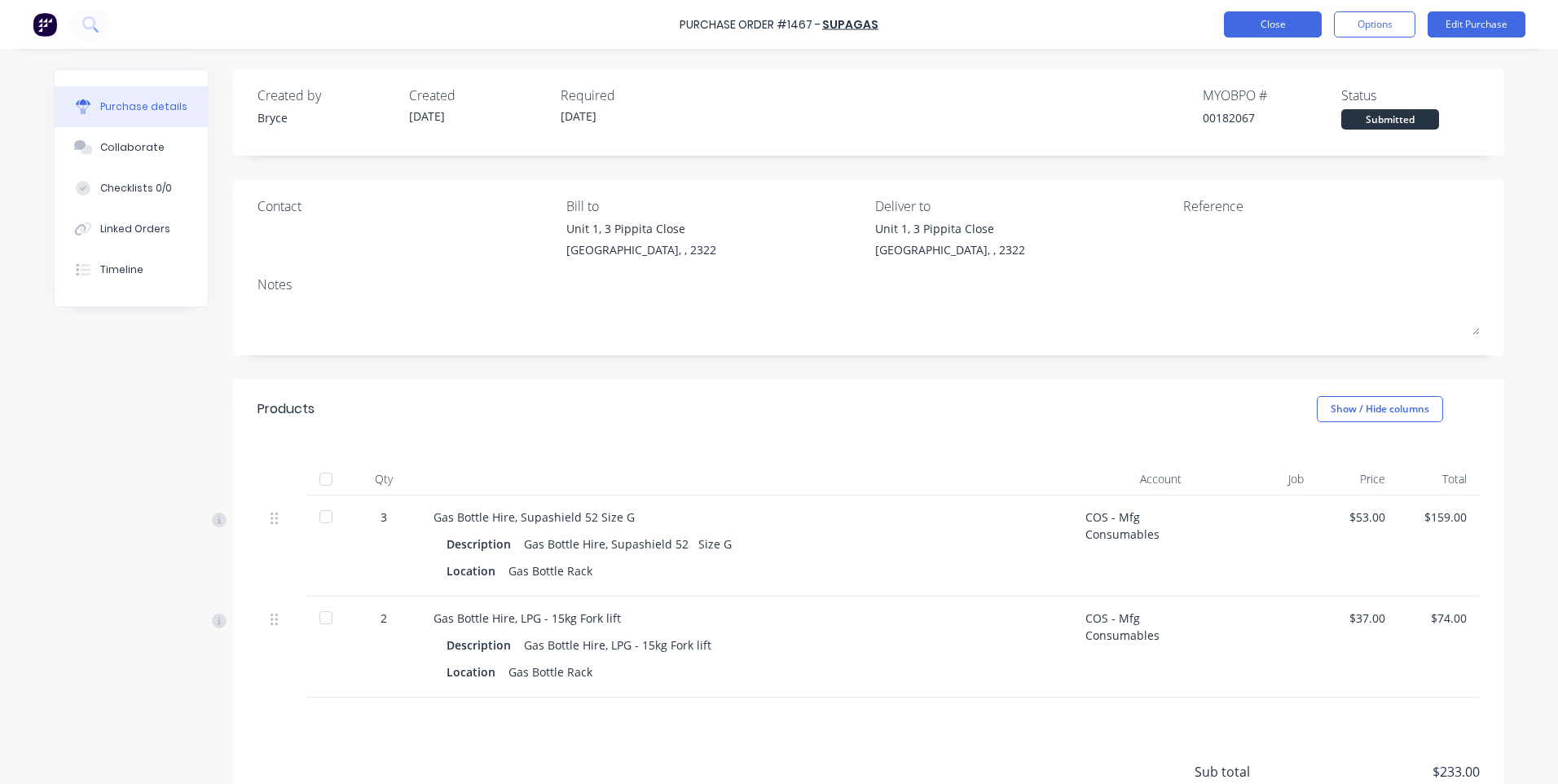
click at [1259, 32] on button "Close" at bounding box center [1272, 24] width 97 height 26
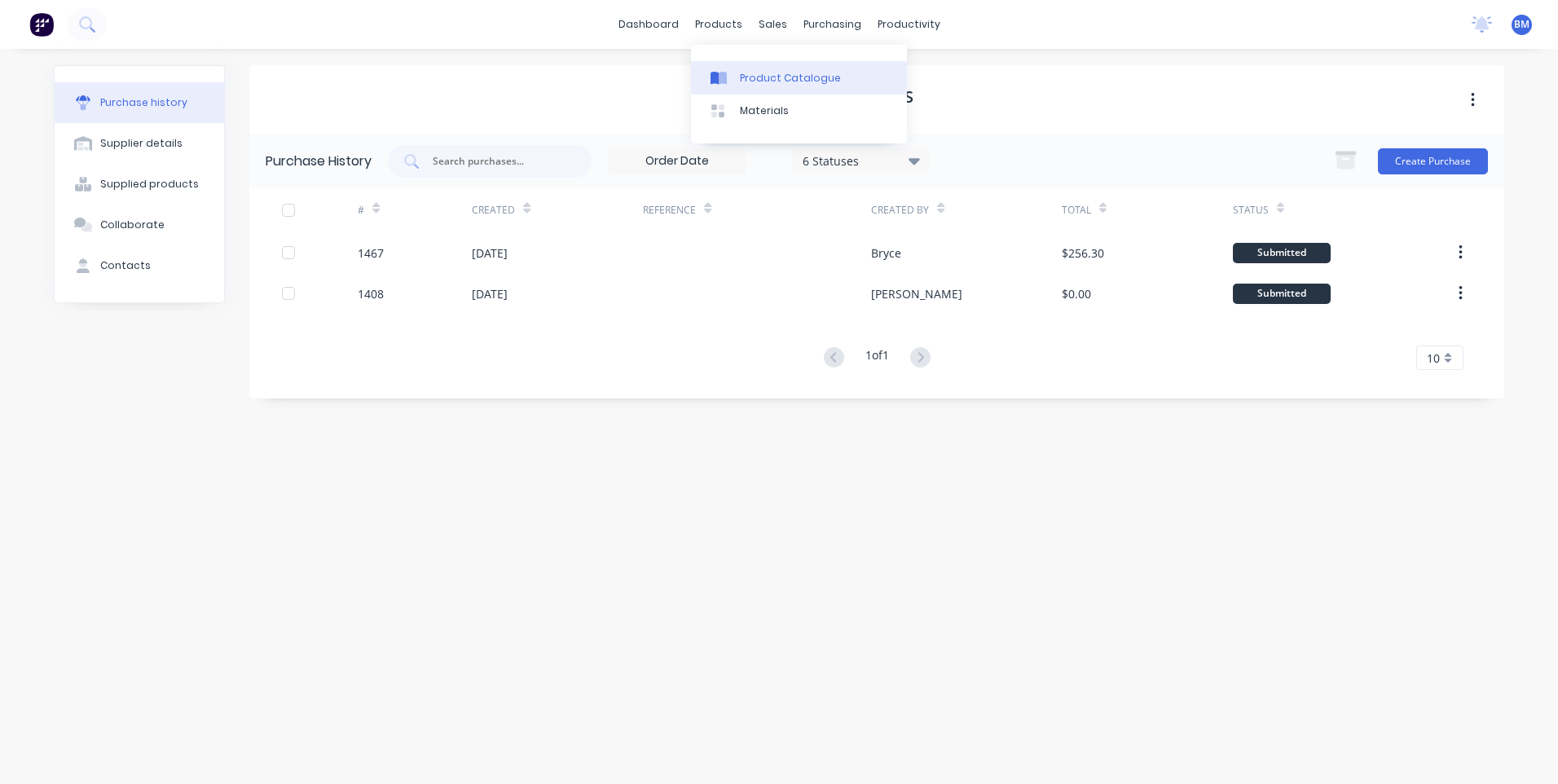
click at [740, 78] on div "Product Catalogue" at bounding box center [790, 78] width 101 height 15
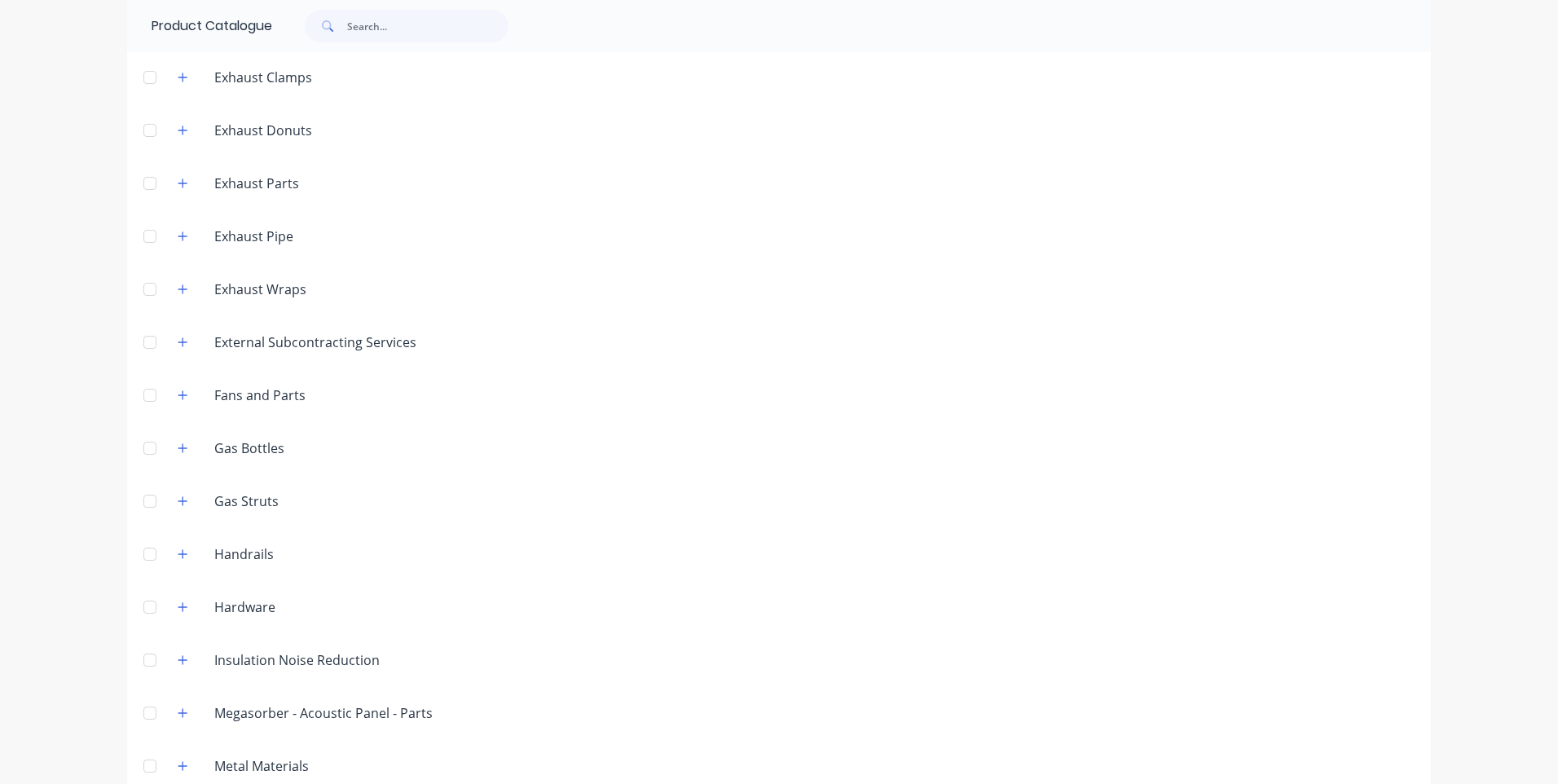
scroll to position [571, 0]
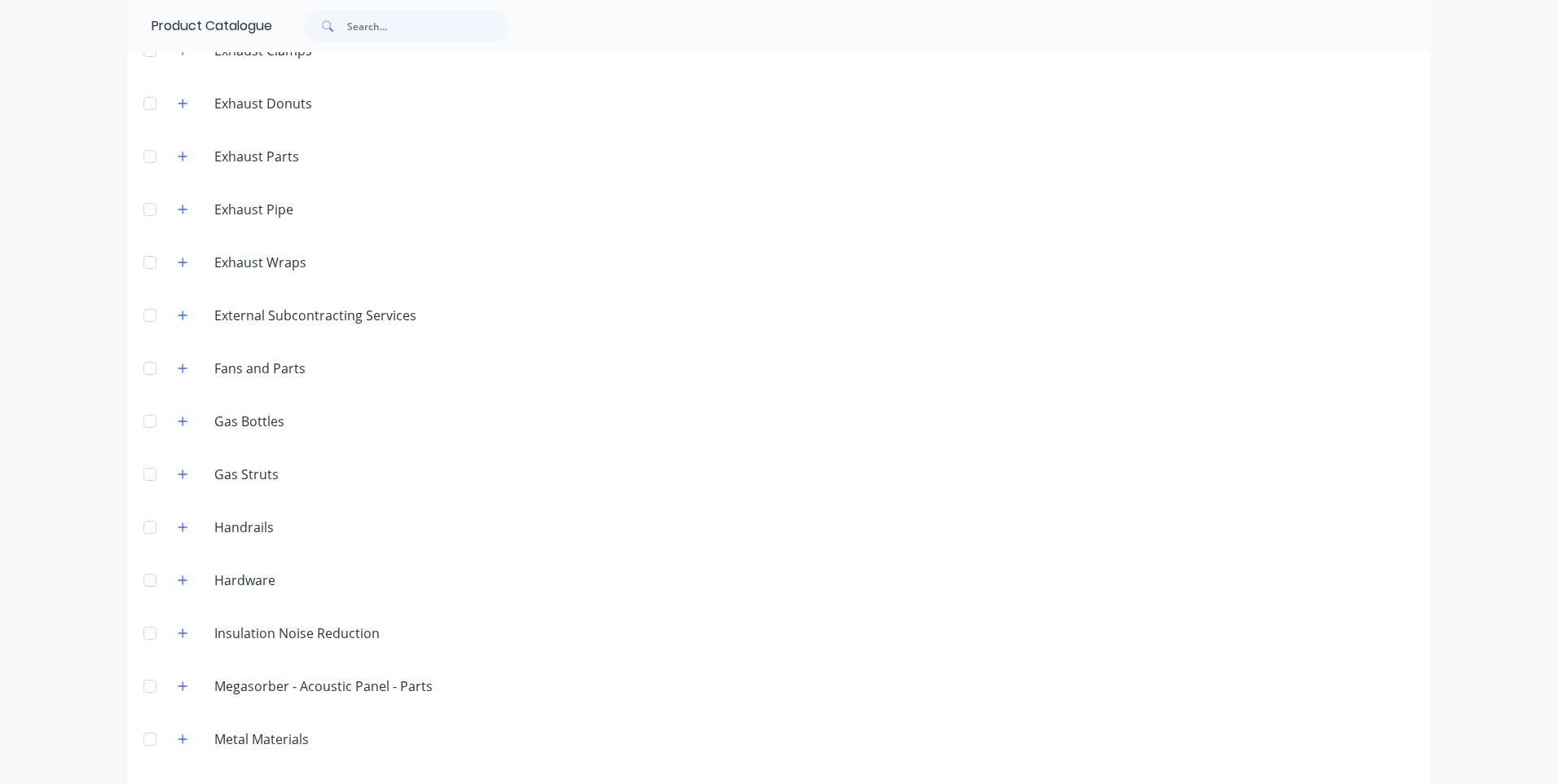
click at [150, 420] on div at bounding box center [149, 420] width 32 height 32
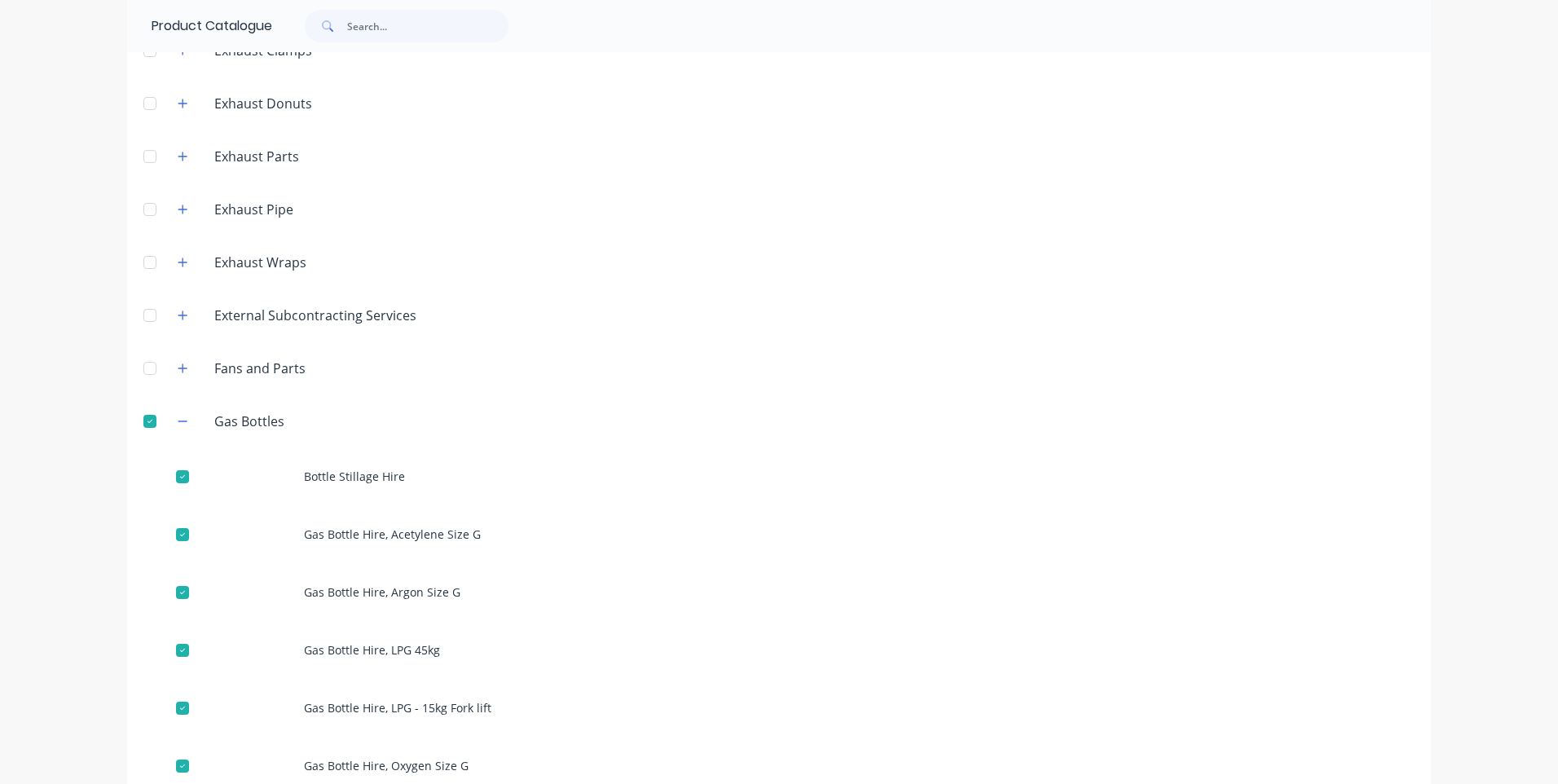
click at [148, 424] on div at bounding box center [149, 420] width 32 height 32
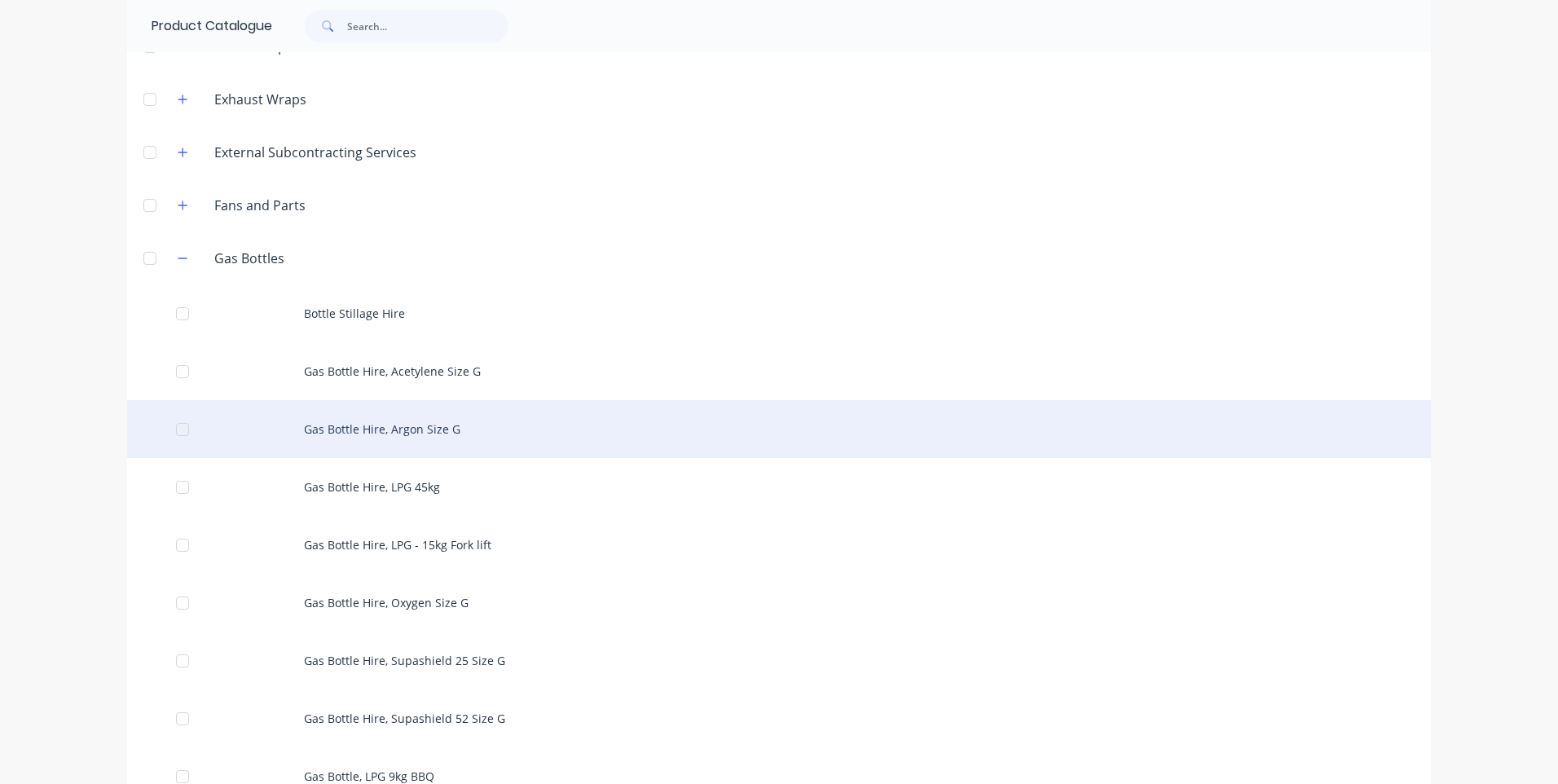
scroll to position [815, 0]
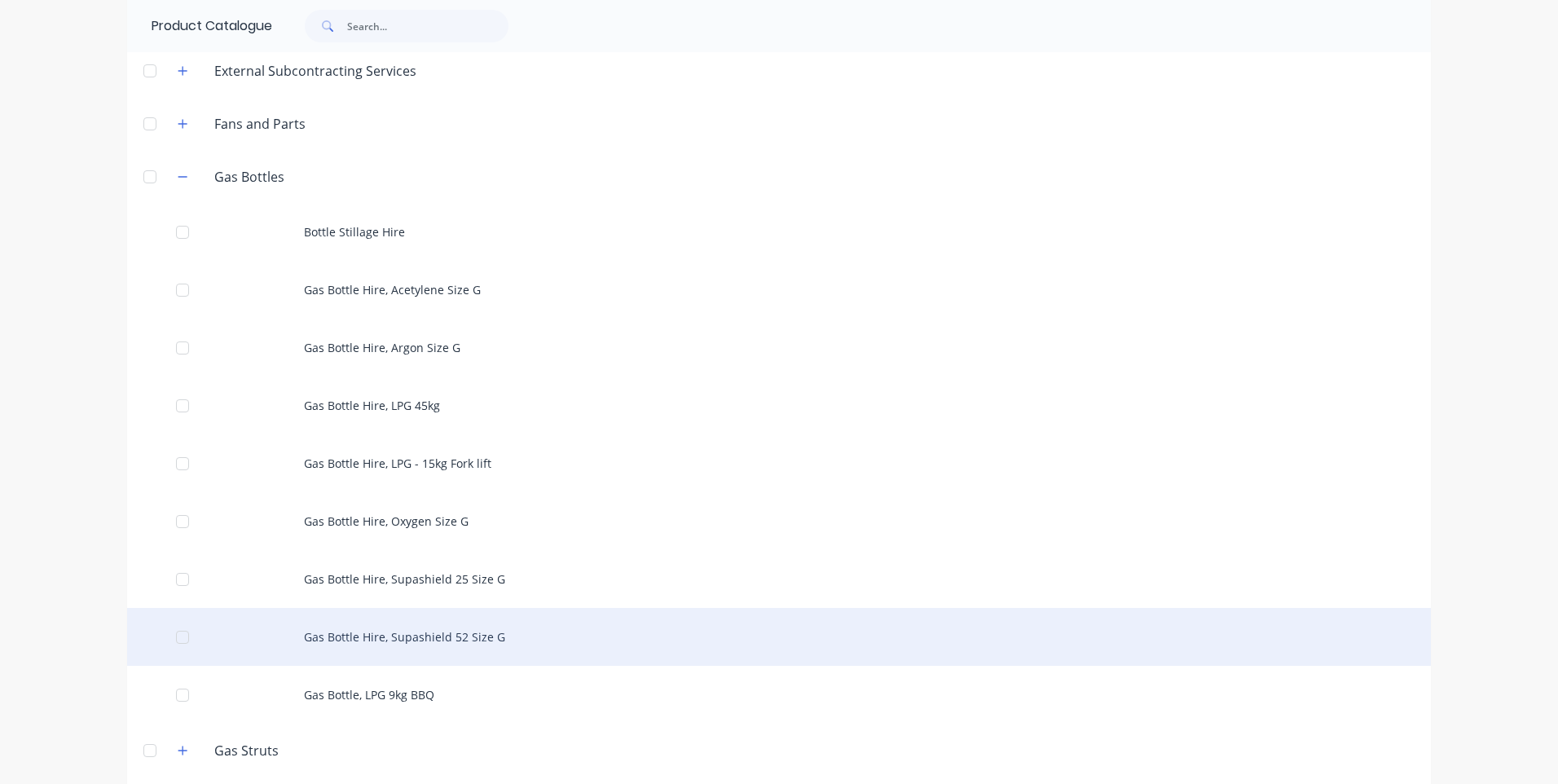
click at [421, 630] on div "Gas Bottle Hire, Supashield 52 Size G" at bounding box center [779, 636] width 1304 height 58
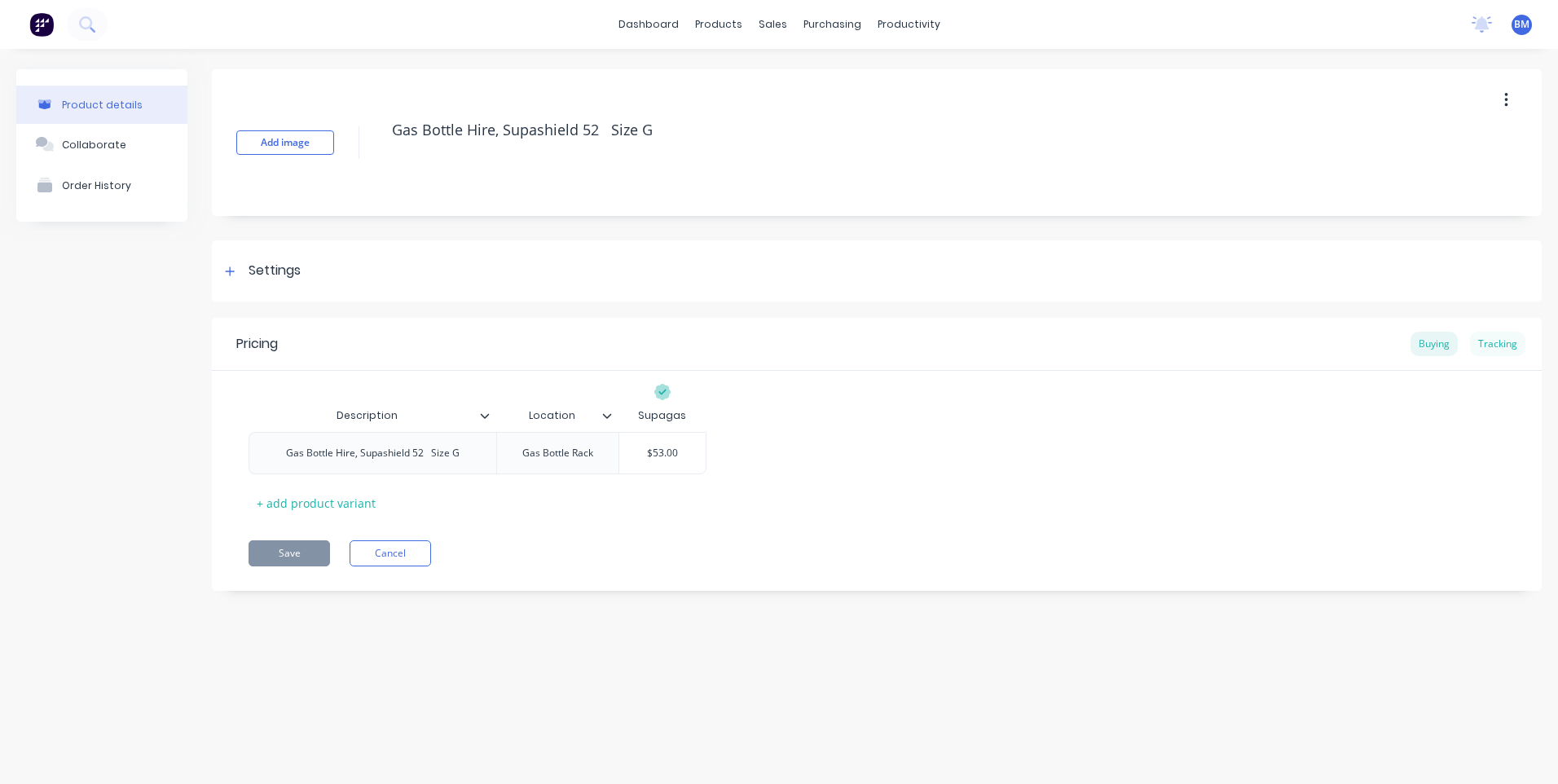
click at [1488, 334] on div "Tracking" at bounding box center [1498, 343] width 56 height 24
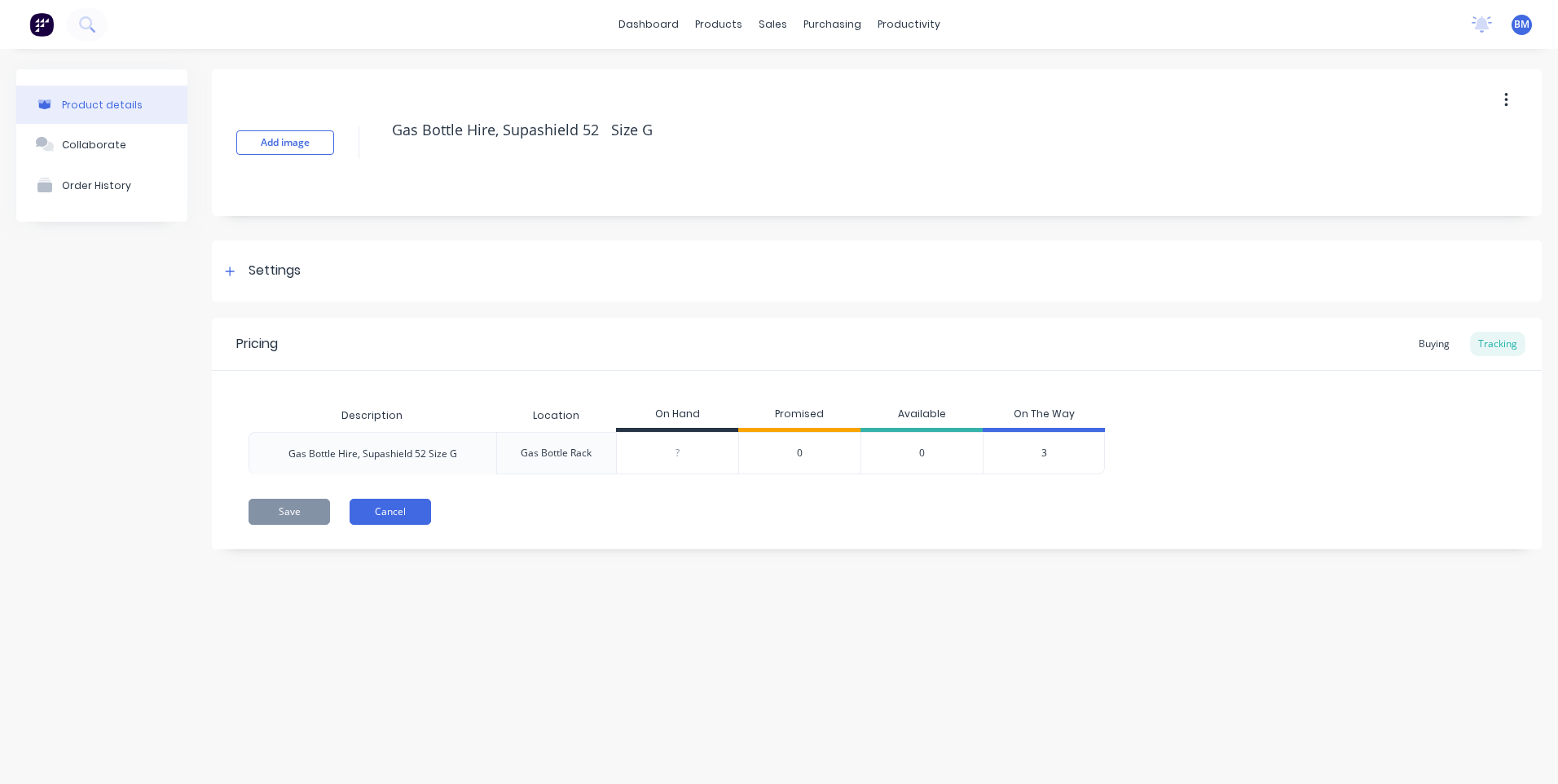
click at [402, 512] on button "Cancel" at bounding box center [391, 511] width 82 height 26
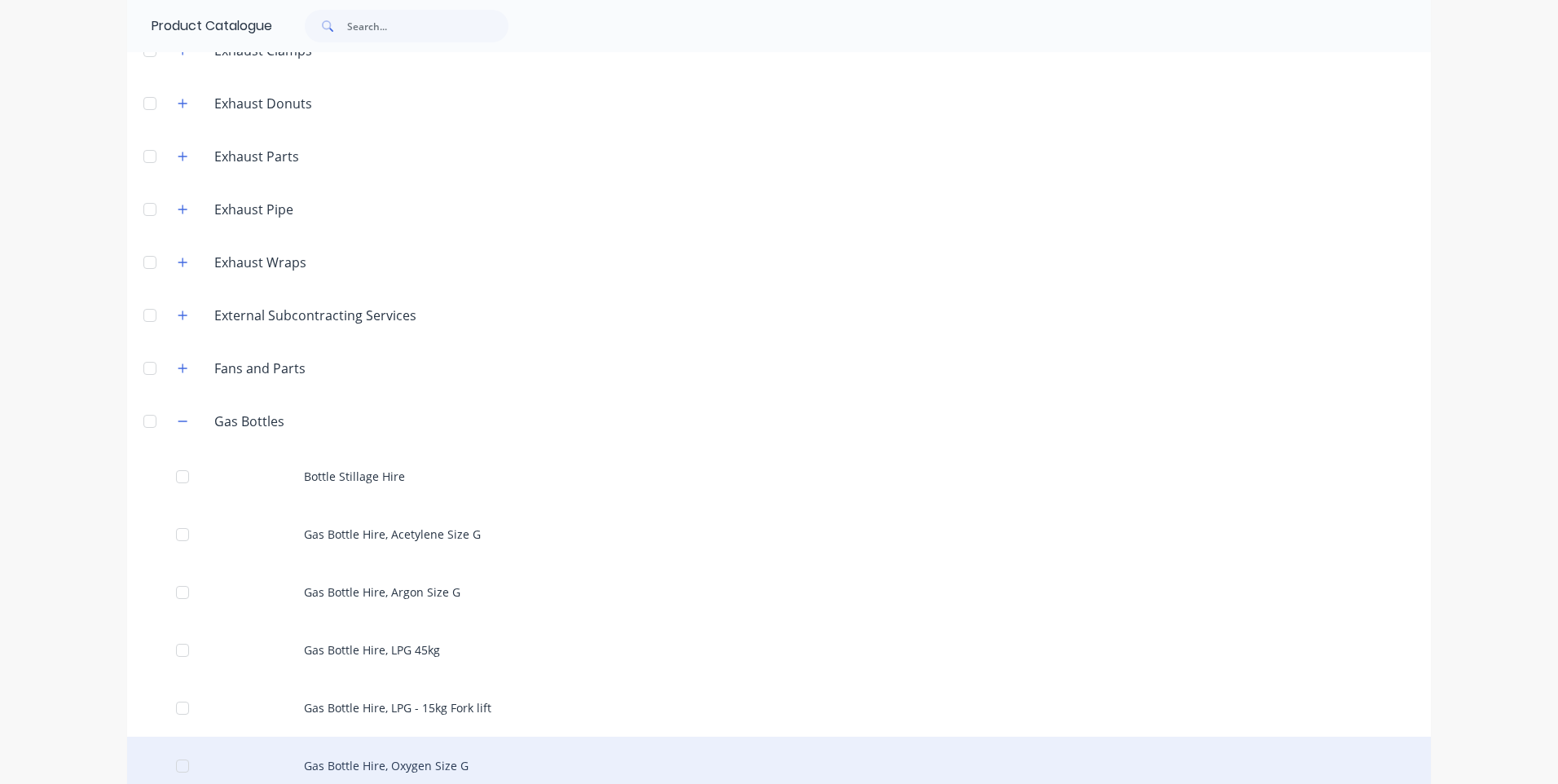
scroll to position [815, 0]
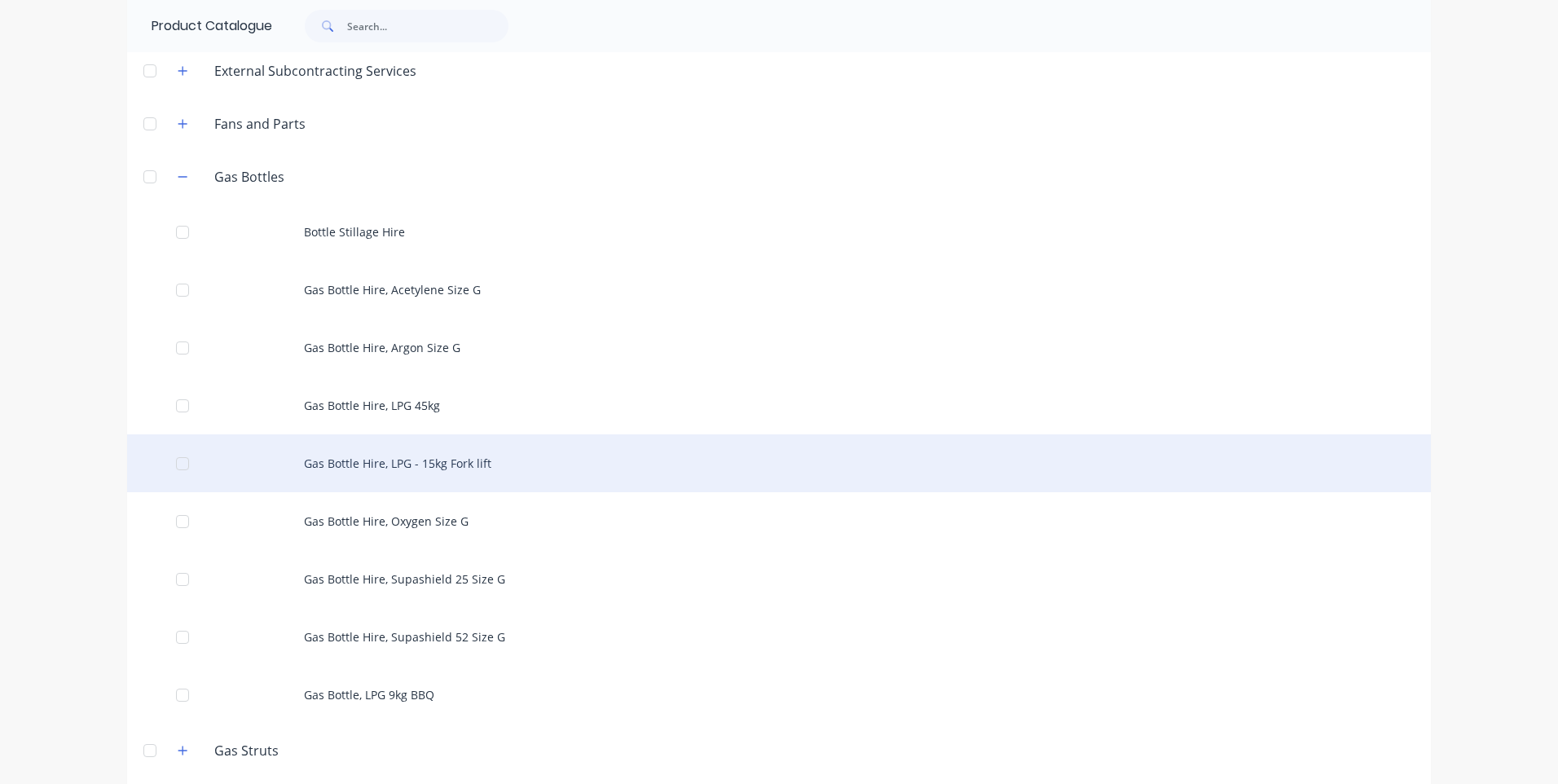
click at [405, 463] on div "Gas Bottle Hire, LPG - 15kg Fork lift" at bounding box center [779, 463] width 1304 height 58
type textarea "x"
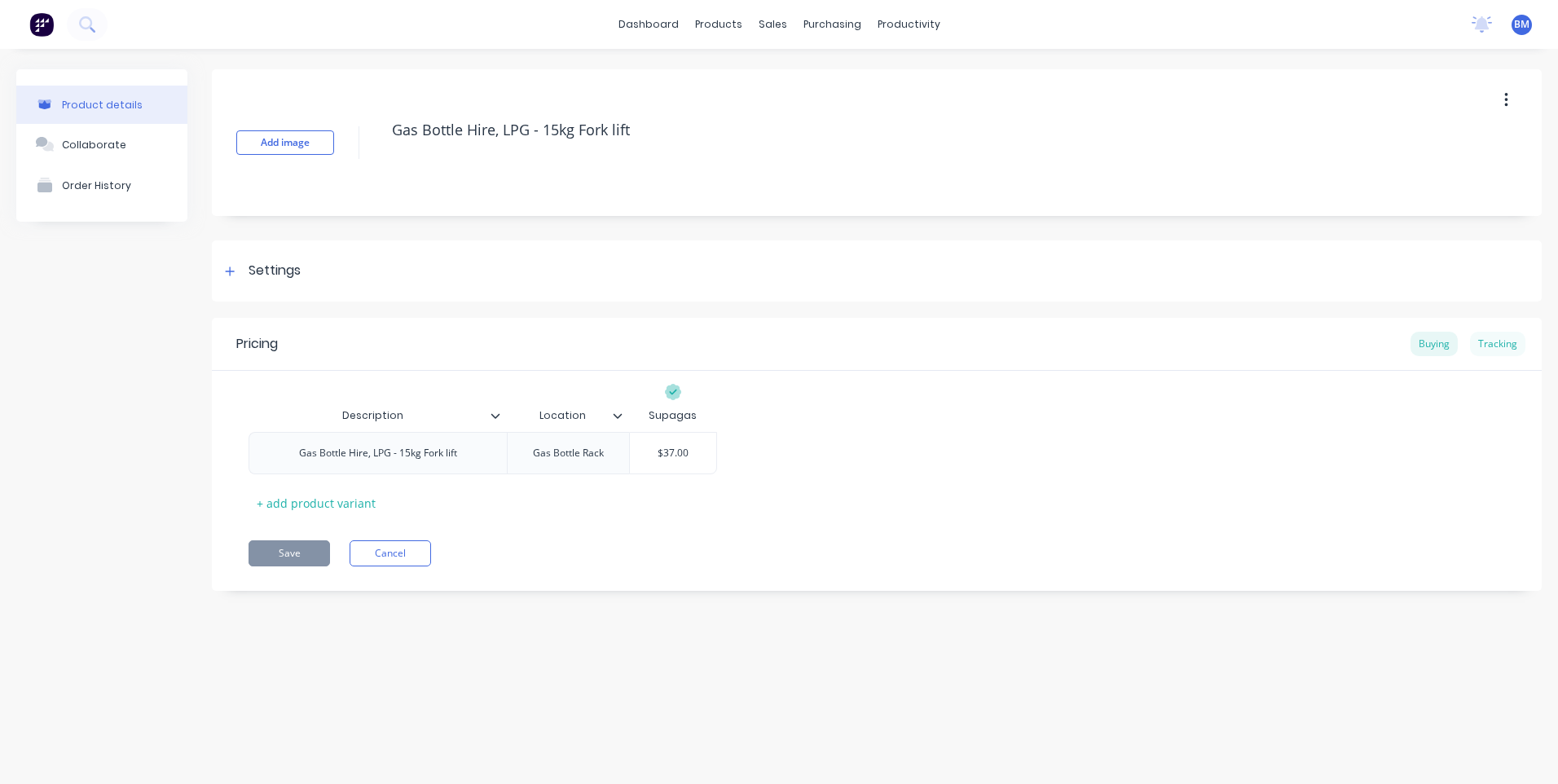
click at [1487, 344] on div "Tracking" at bounding box center [1498, 343] width 56 height 24
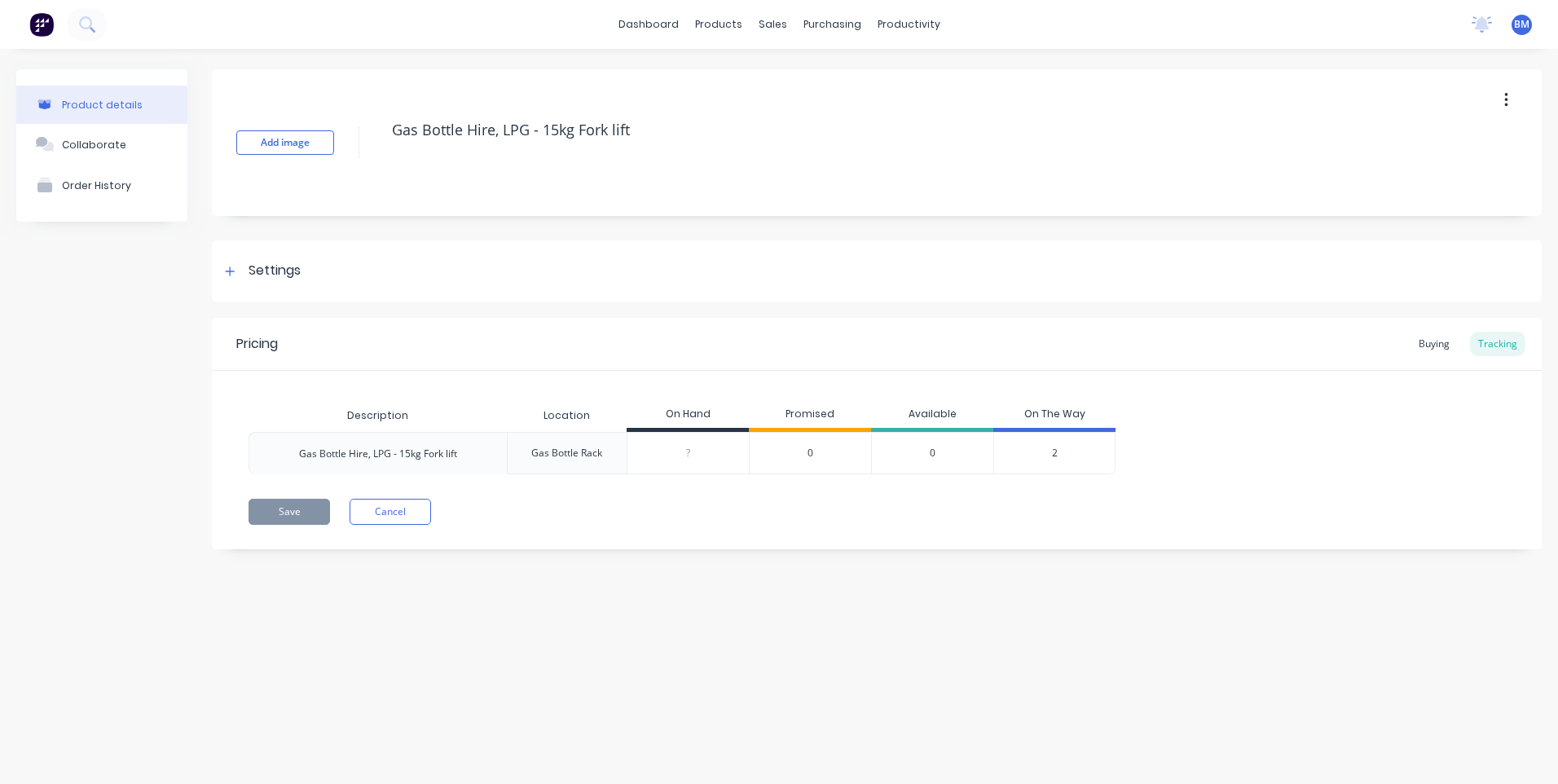
type input "0"
drag, startPoint x: 707, startPoint y: 446, endPoint x: 685, endPoint y: 453, distance: 23.1
click at [685, 452] on input "0" at bounding box center [688, 453] width 122 height 15
